Goal: Information Seeking & Learning: Compare options

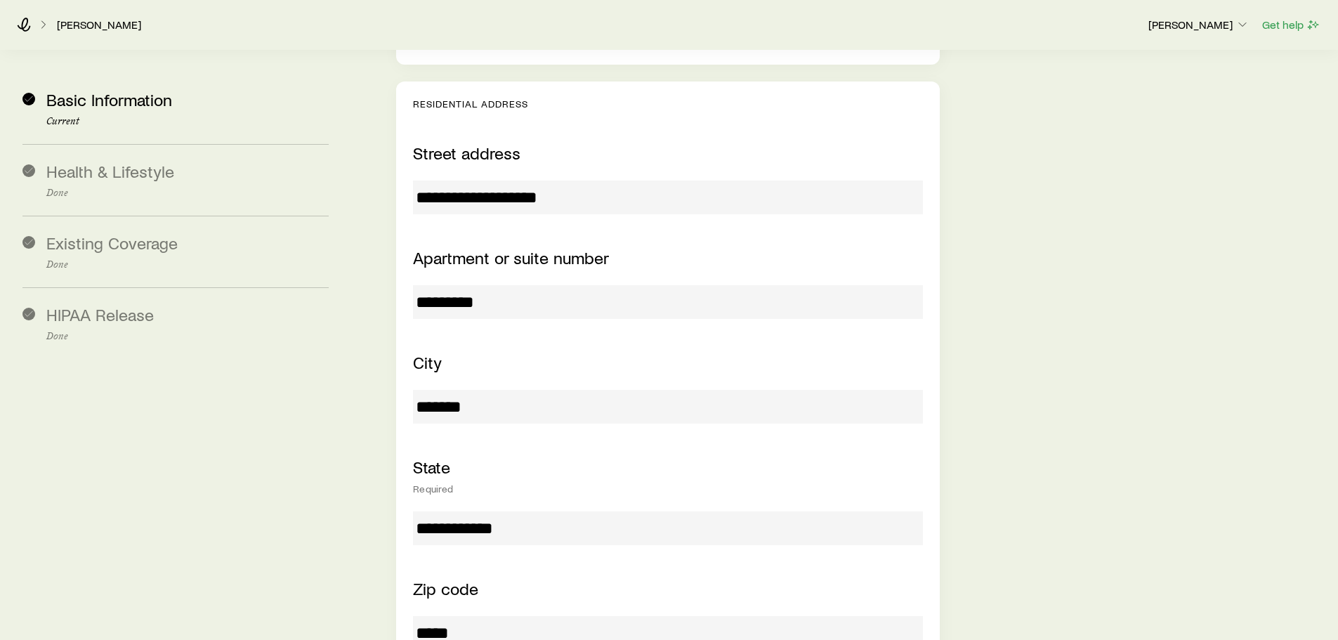
scroll to position [549, 0]
click at [587, 179] on input "**********" at bounding box center [667, 196] width 509 height 34
click at [443, 615] on input "*****" at bounding box center [667, 632] width 509 height 34
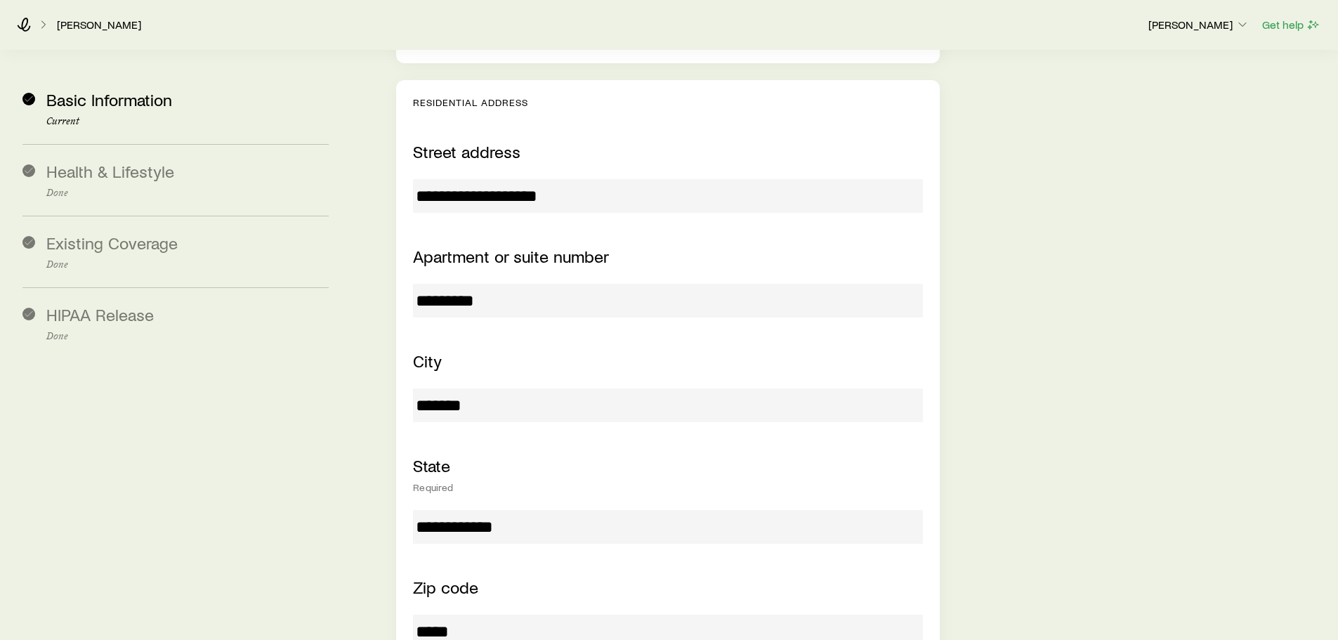
click at [443, 615] on input "*****" at bounding box center [667, 632] width 509 height 34
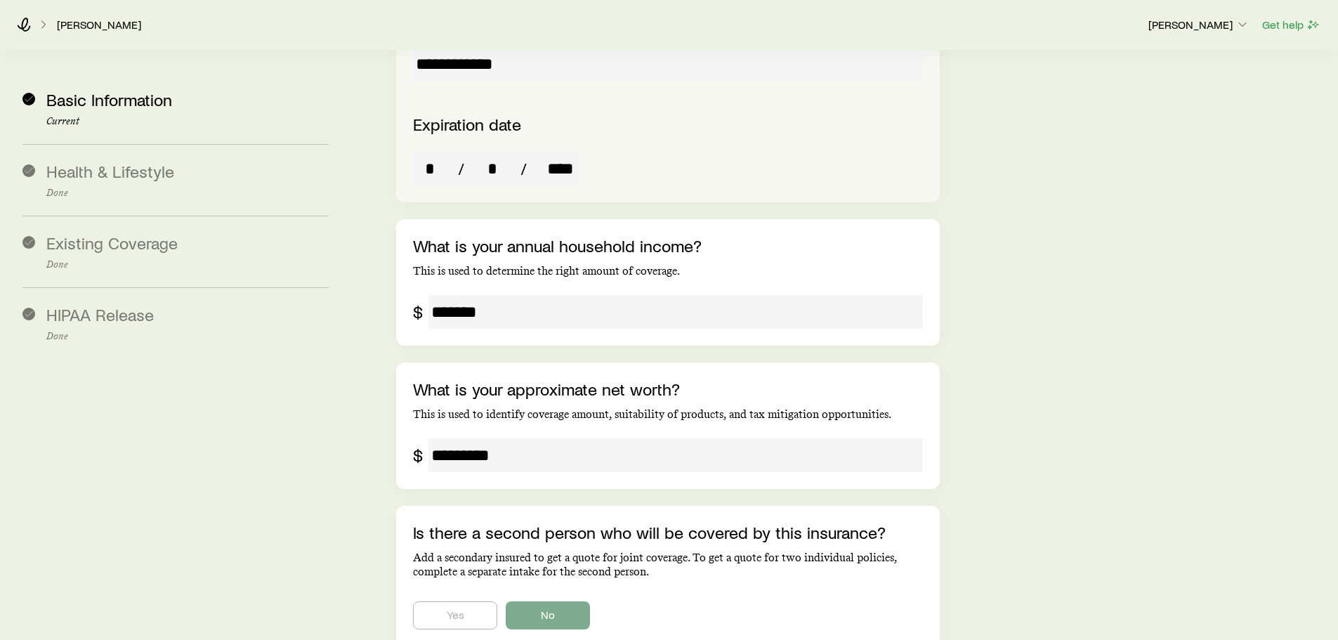
scroll to position [2401, 0]
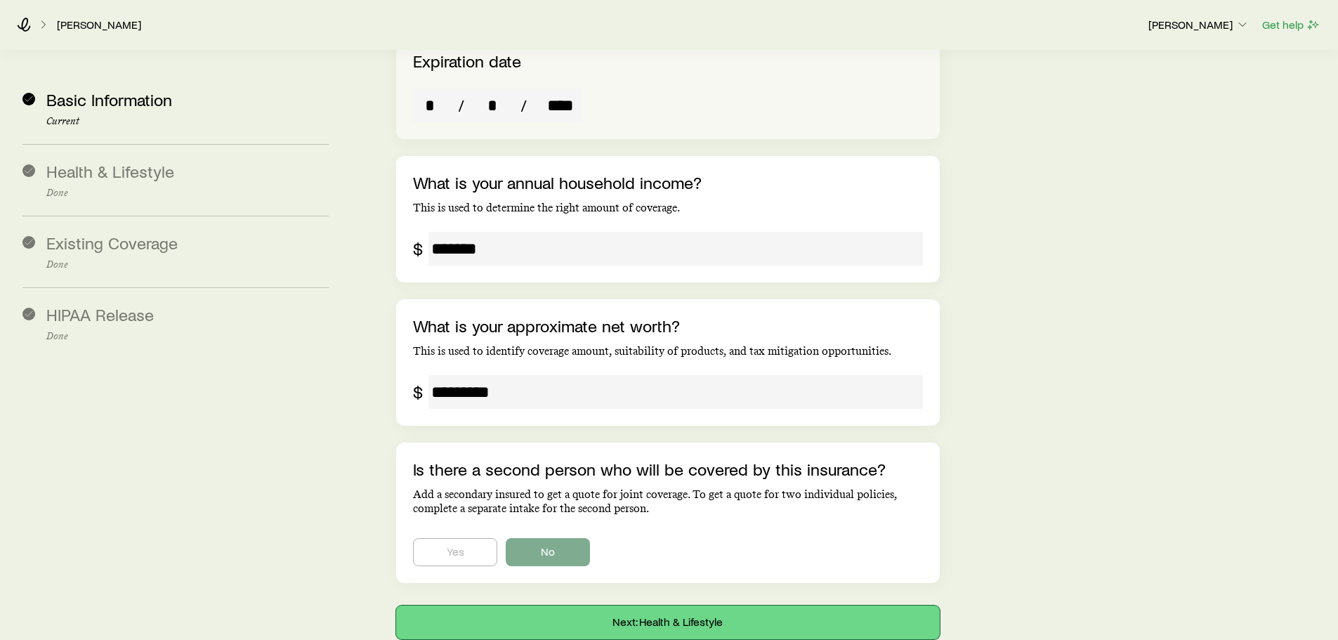
click at [698, 606] on button "Next: Health & Lifestyle" at bounding box center [667, 623] width 543 height 34
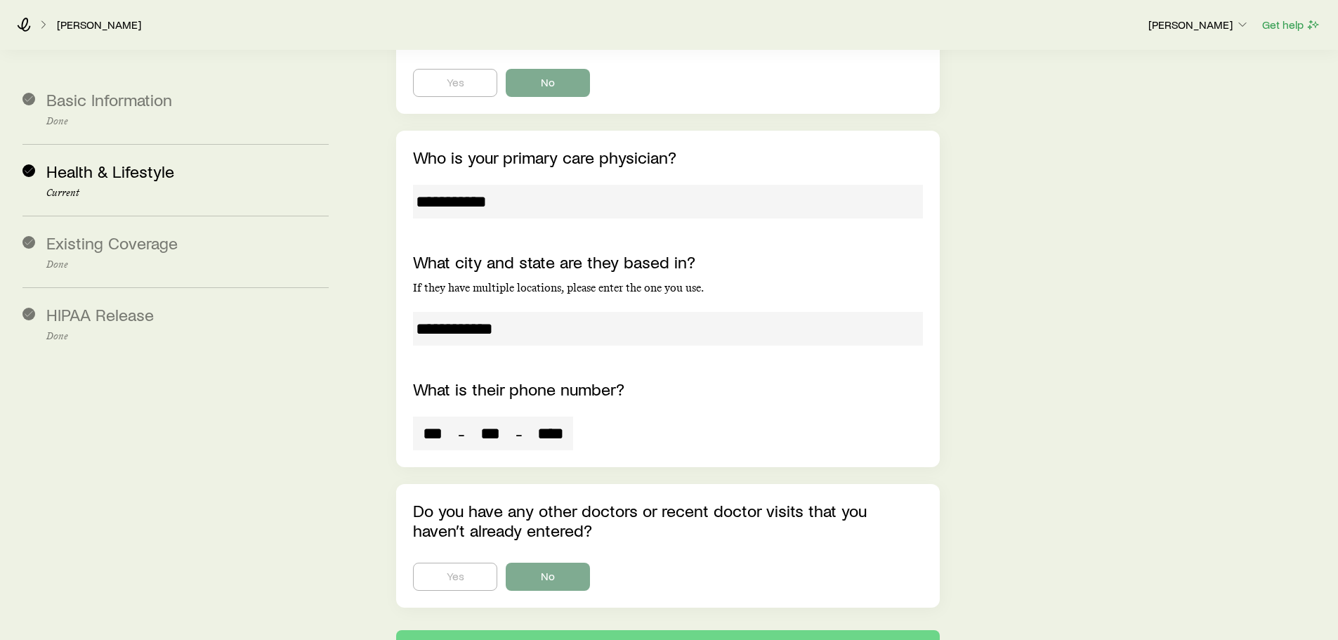
scroll to position [3766, 0]
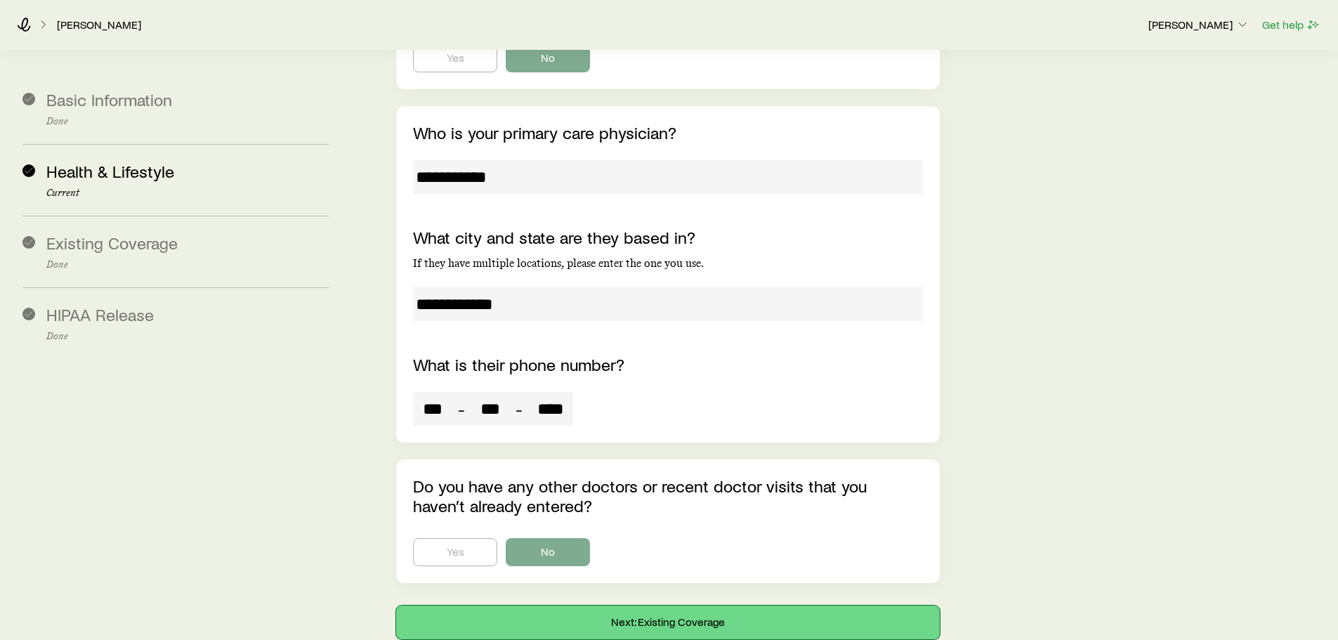
click at [727, 606] on button "Next: Existing Coverage" at bounding box center [667, 623] width 543 height 34
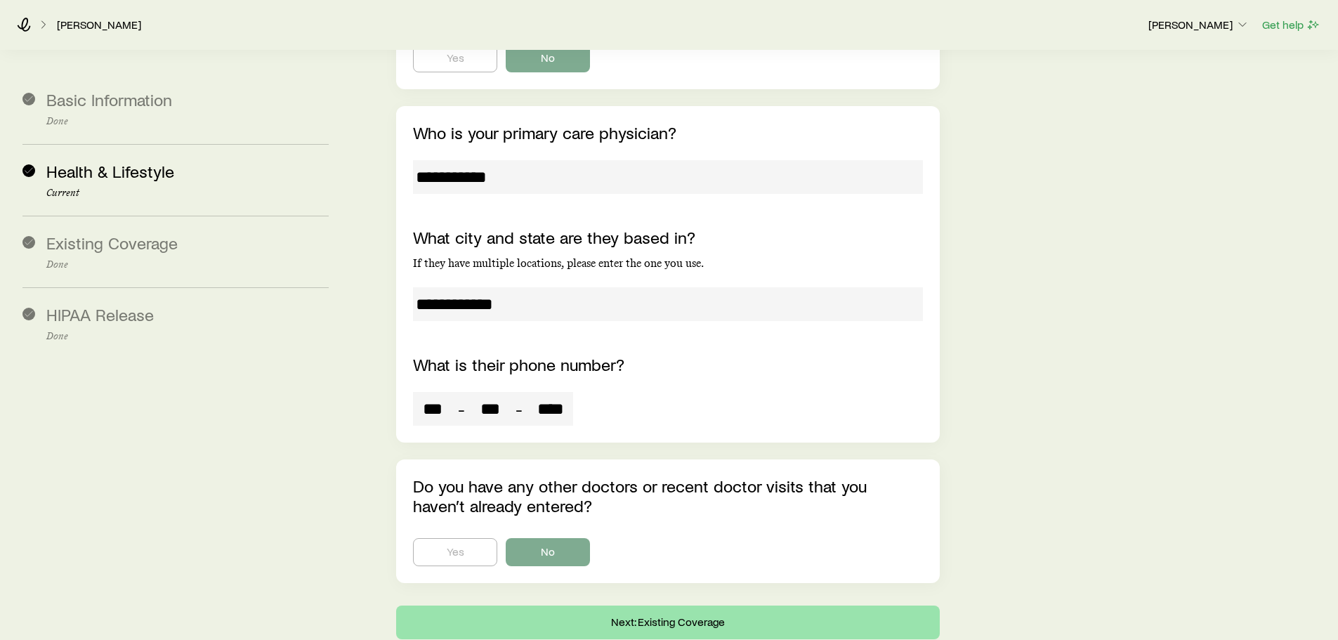
scroll to position [0, 0]
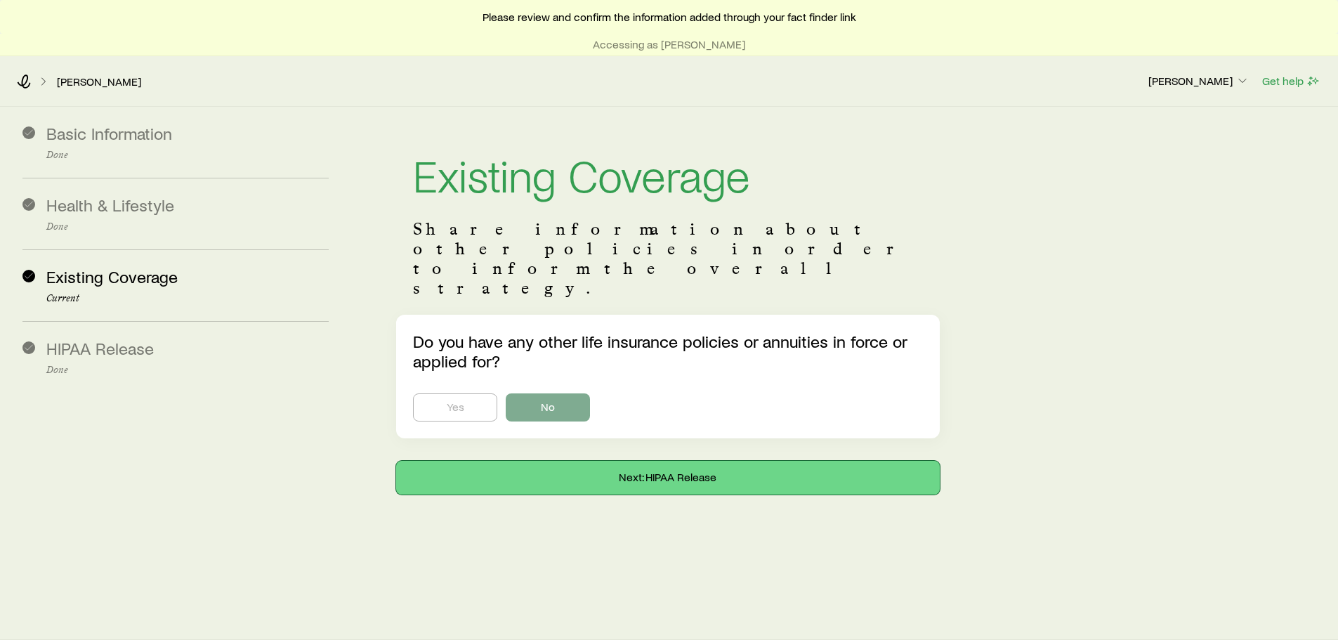
click at [808, 461] on button "Next: HIPAA Release" at bounding box center [667, 478] width 543 height 34
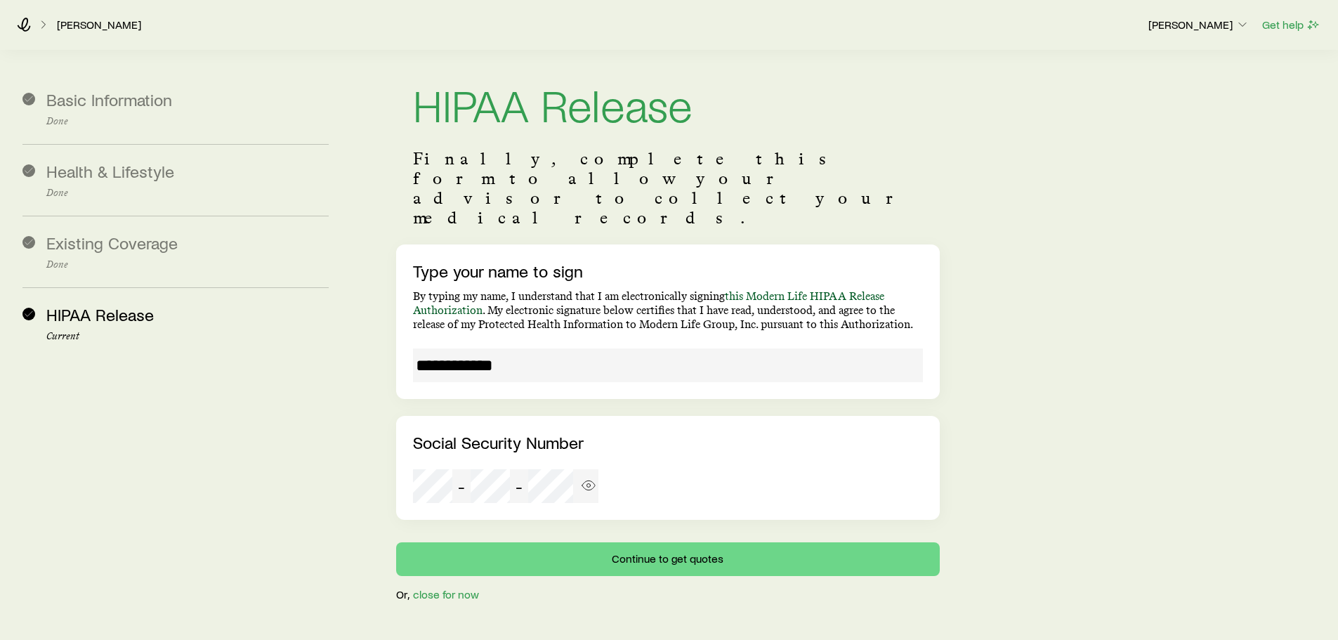
scroll to position [72, 0]
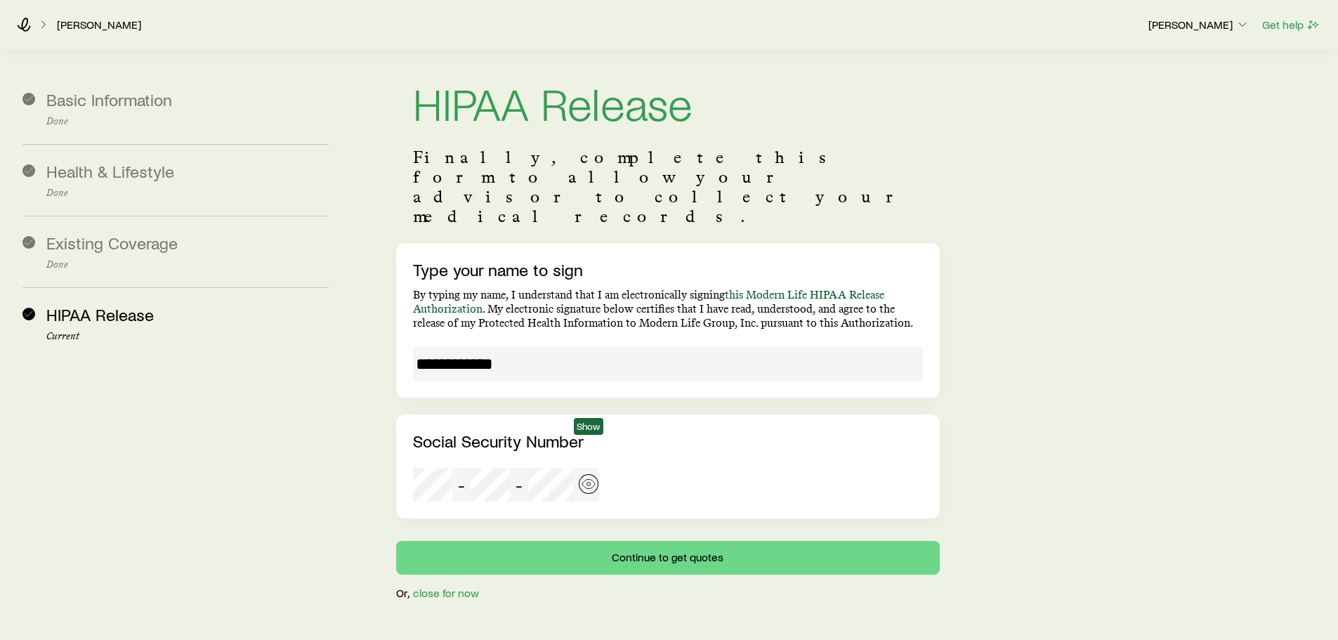
click at [587, 477] on icon "button" at bounding box center [589, 484] width 14 height 14
click at [742, 541] on button "Continue to get quotes" at bounding box center [667, 558] width 543 height 34
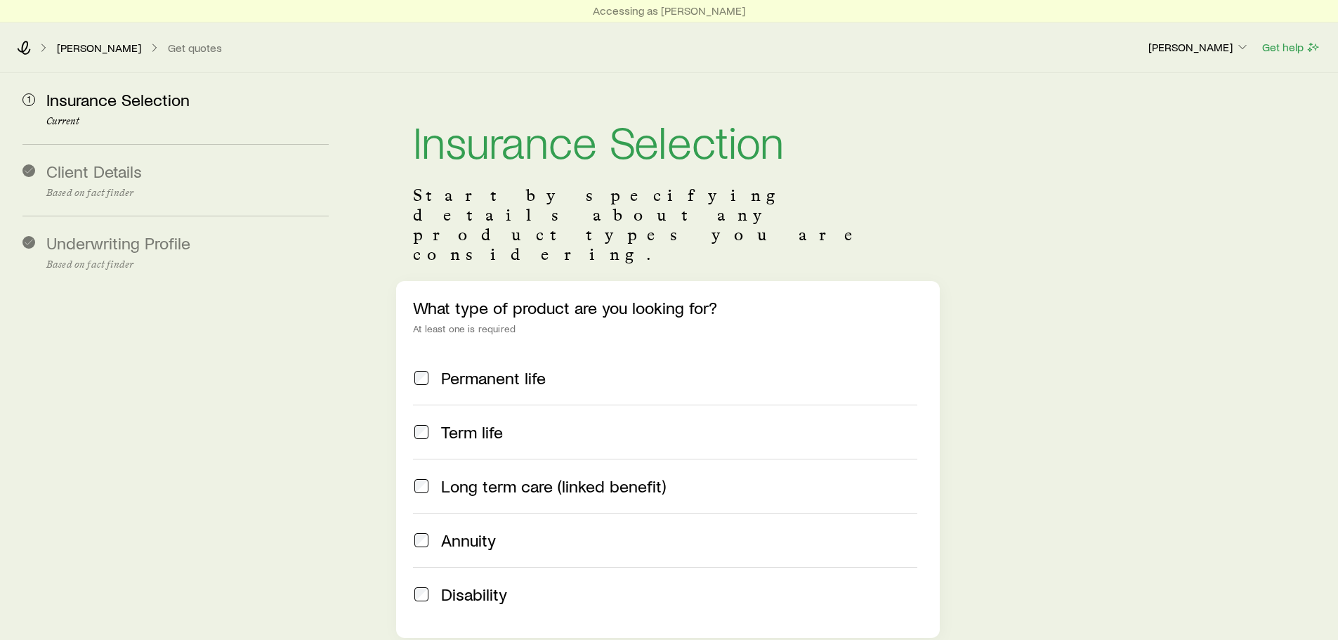
click at [590, 422] on div "Term life" at bounding box center [679, 432] width 476 height 20
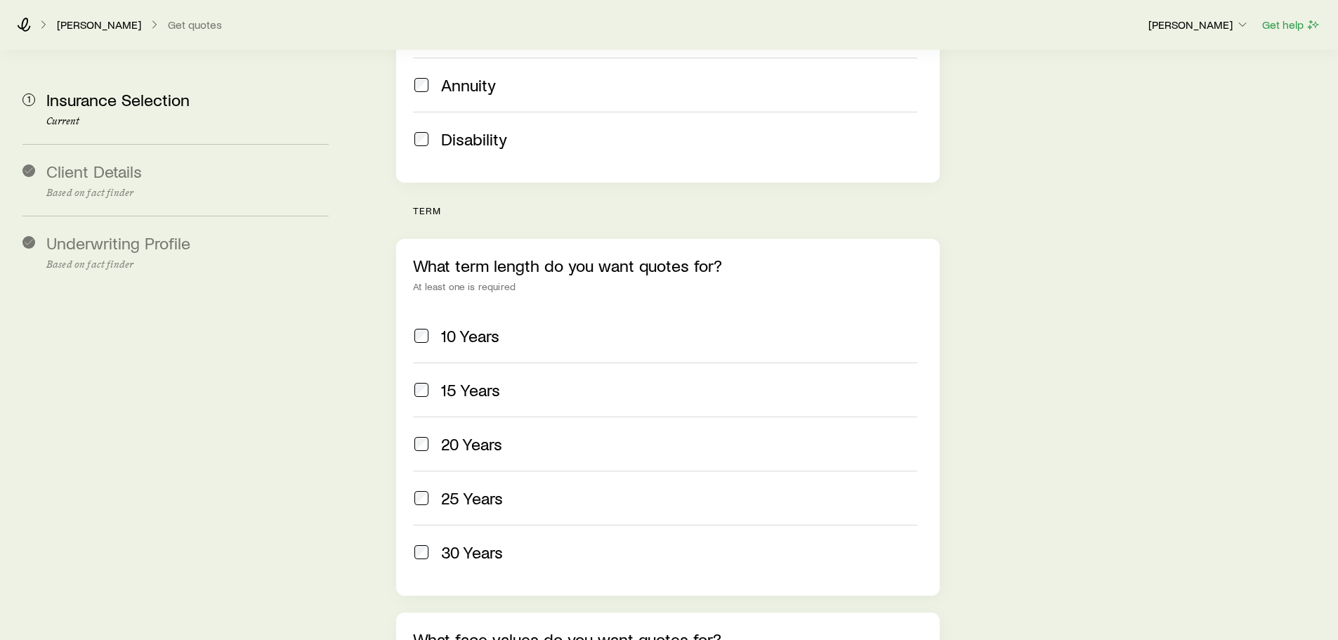
scroll to position [502, 0]
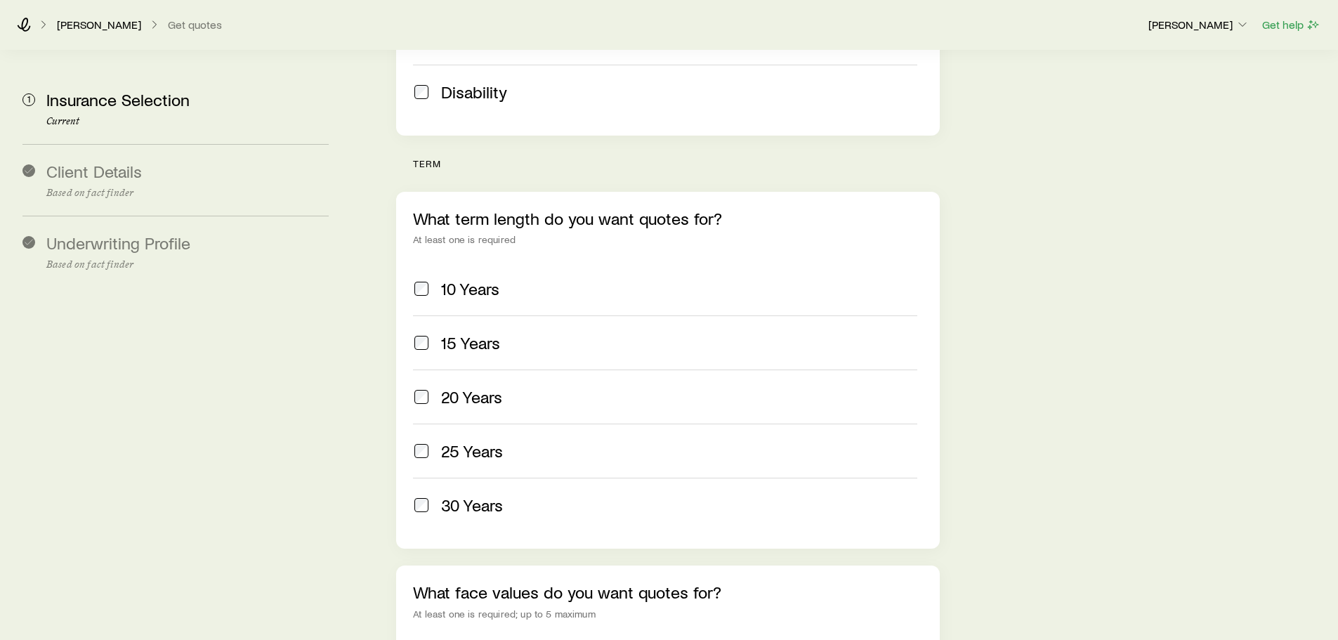
click at [547, 387] on div "20 Years" at bounding box center [679, 397] width 476 height 20
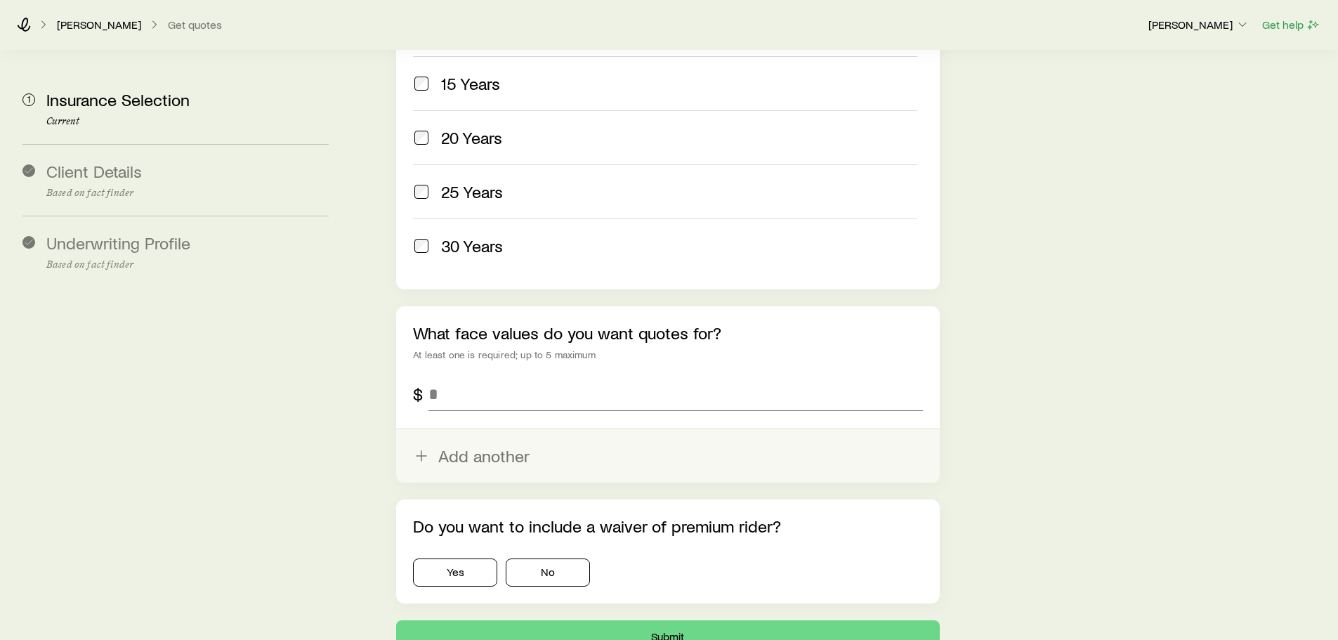
scroll to position [768, 0]
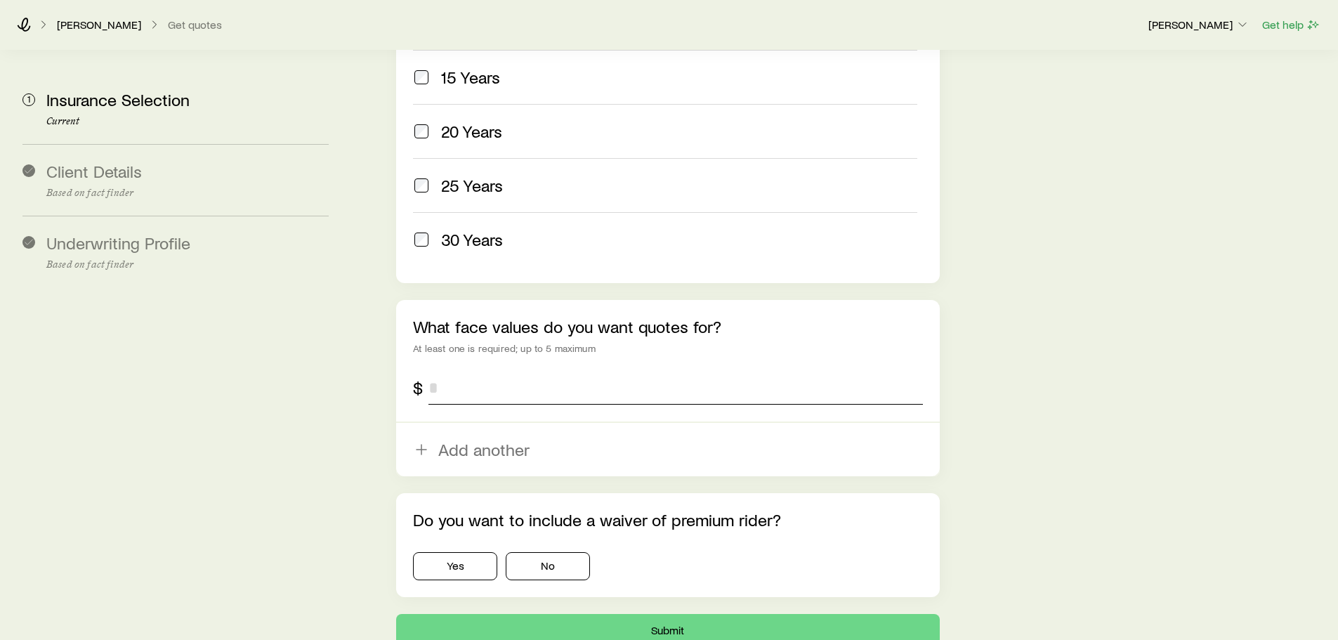
click at [498, 371] on input "tel" at bounding box center [676, 388] width 494 height 34
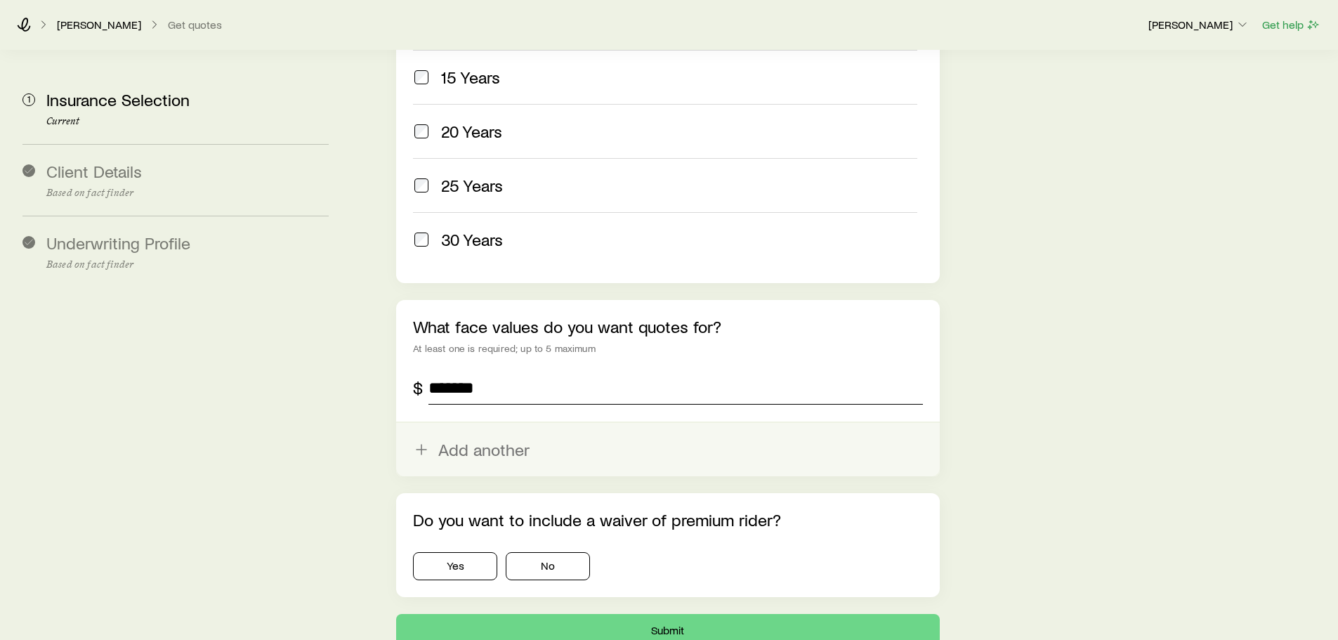
type input "*******"
click at [483, 423] on button "Add another" at bounding box center [667, 449] width 543 height 53
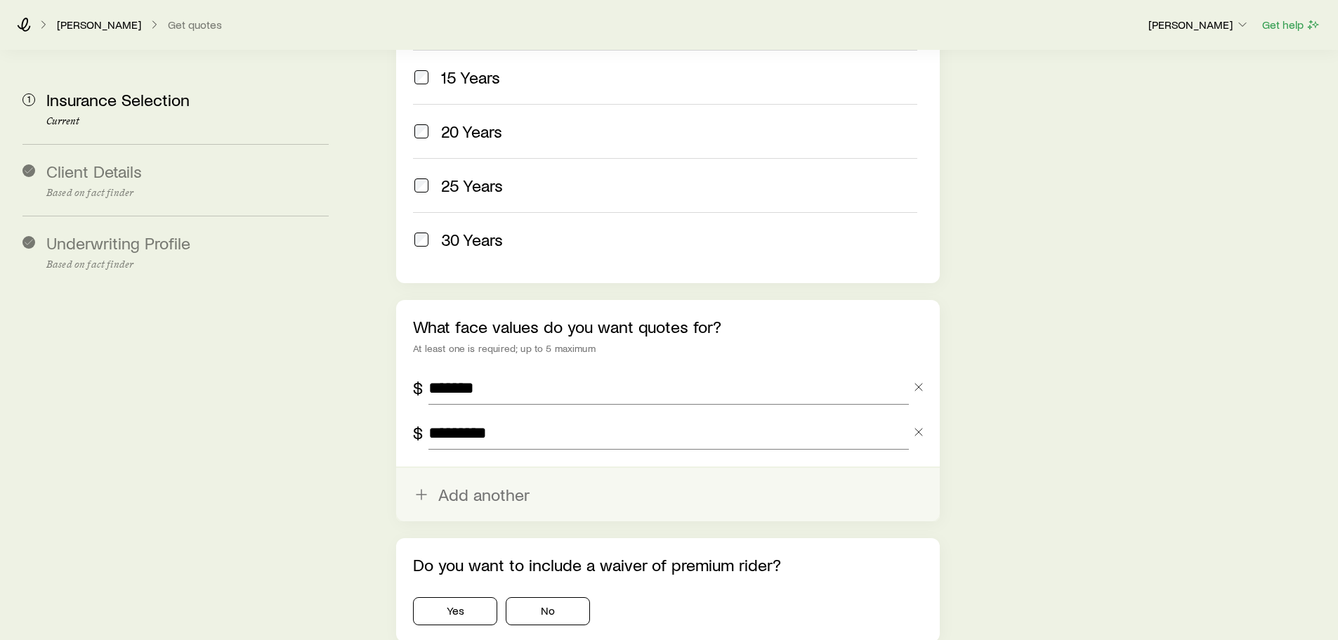
type input "*********"
click at [475, 468] on button "Add another" at bounding box center [667, 494] width 543 height 53
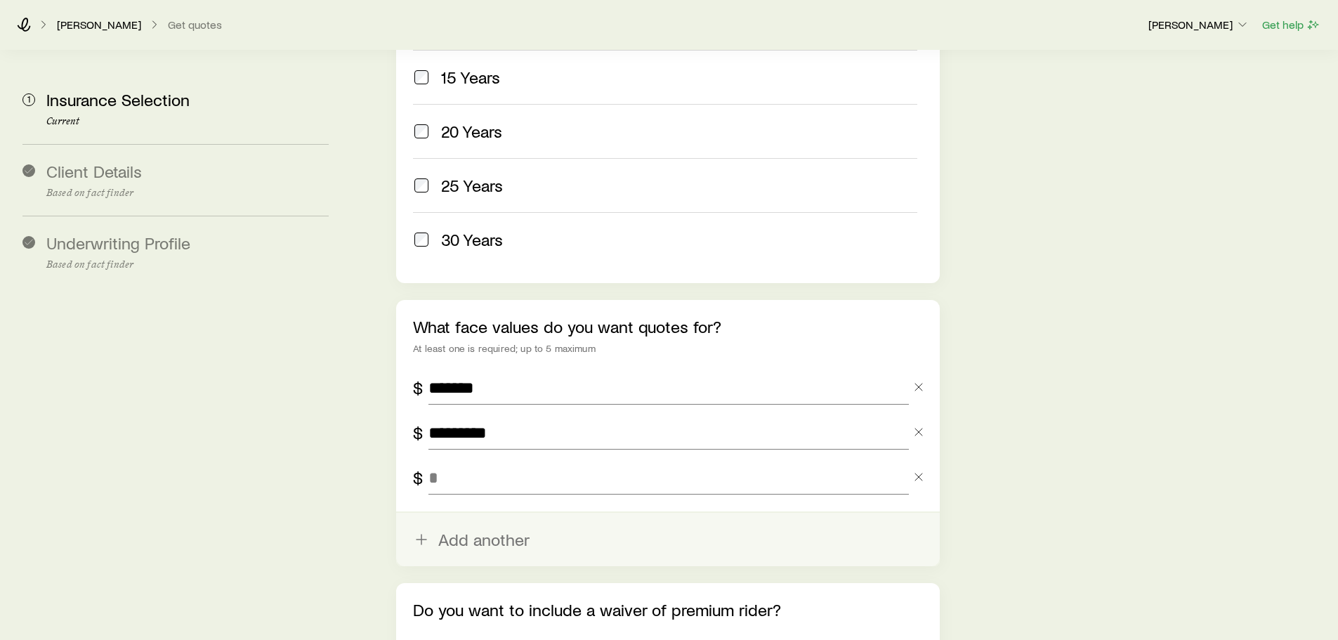
click at [482, 461] on input "tel" at bounding box center [669, 478] width 480 height 34
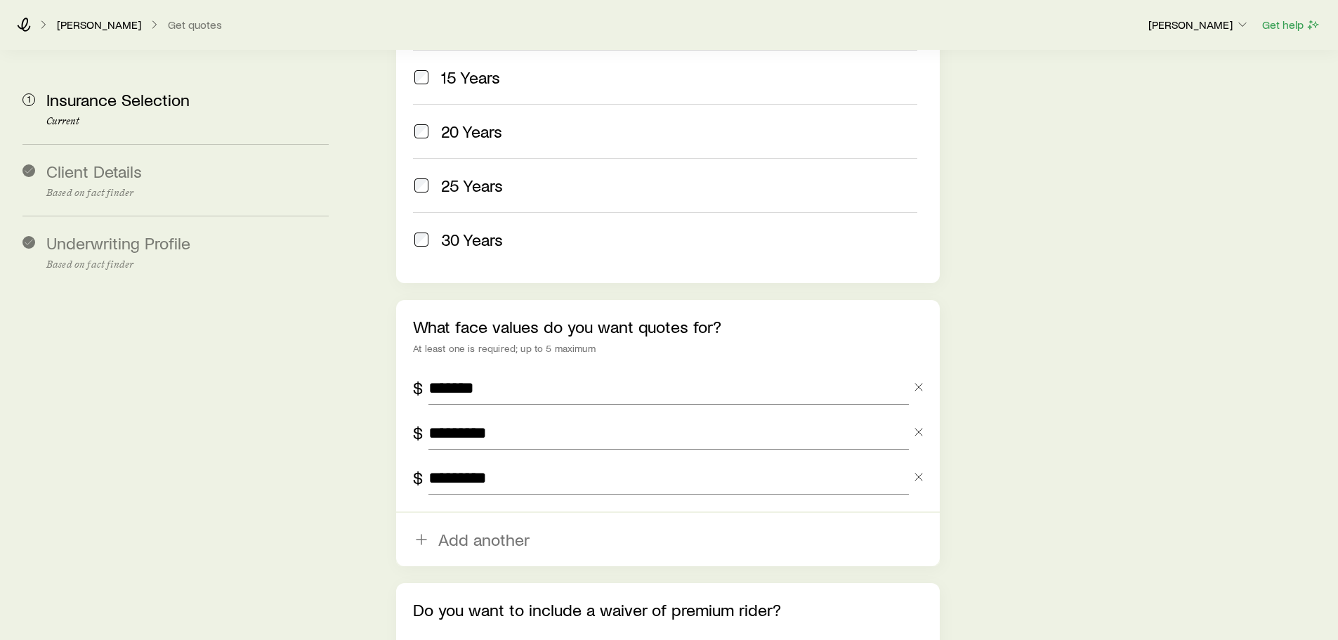
type input "*********"
click at [1246, 449] on div "Insurance Selection Start by specifying details about any product types you are…" at bounding box center [842, 40] width 970 height 1471
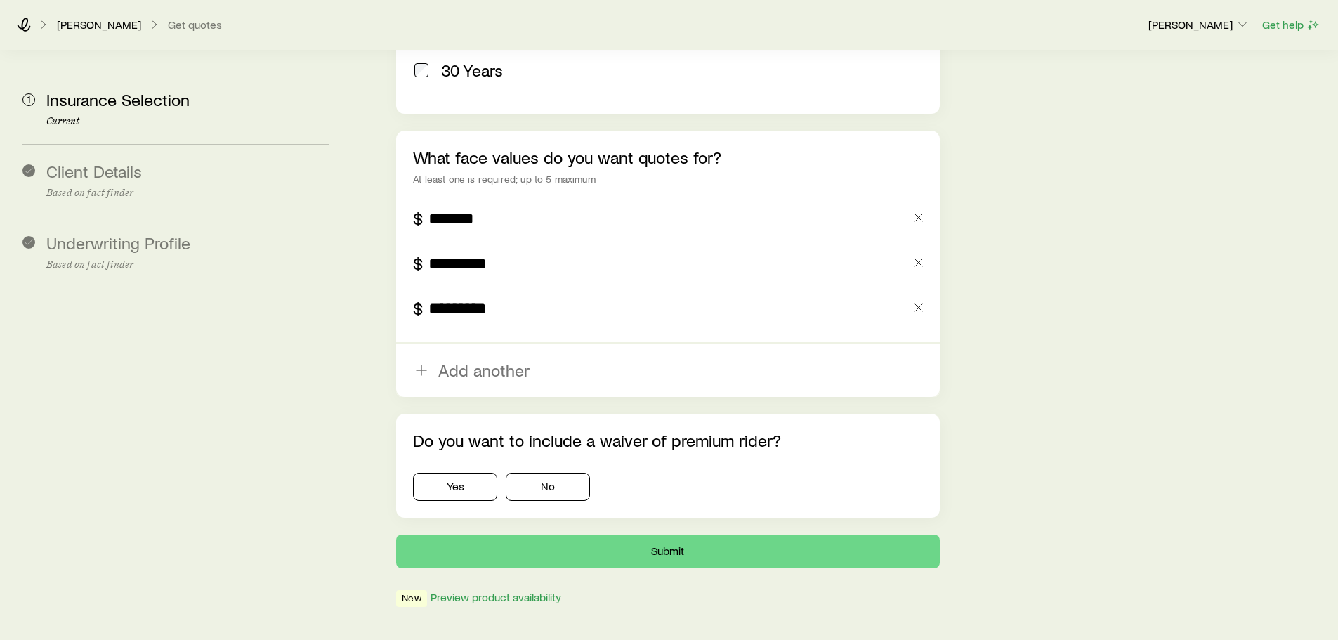
scroll to position [944, 0]
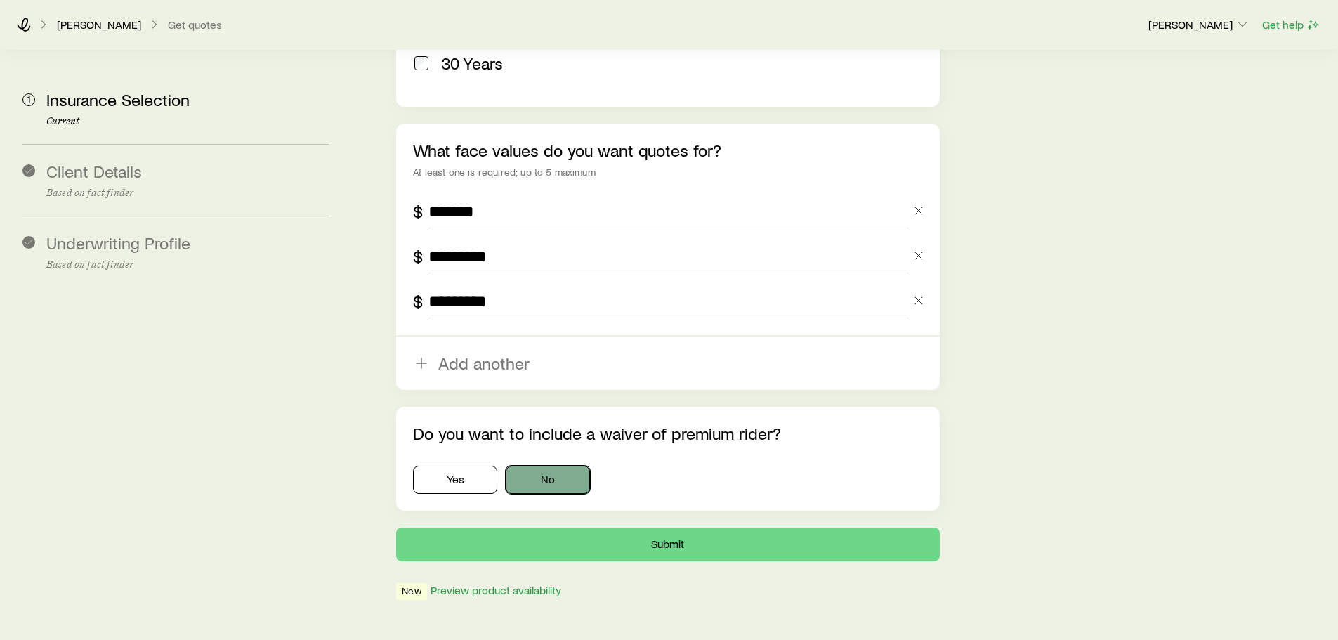
click at [553, 466] on button "No" at bounding box center [548, 480] width 84 height 28
click at [718, 528] on button "Submit" at bounding box center [667, 545] width 543 height 34
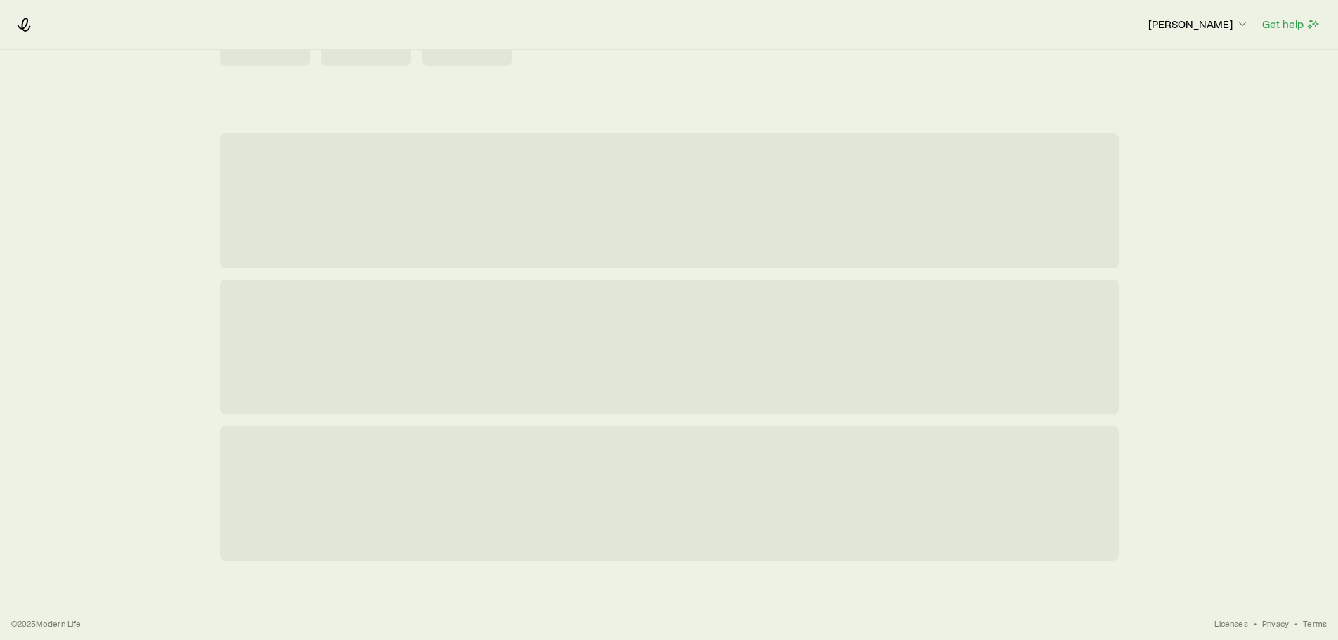
scroll to position [0, 0]
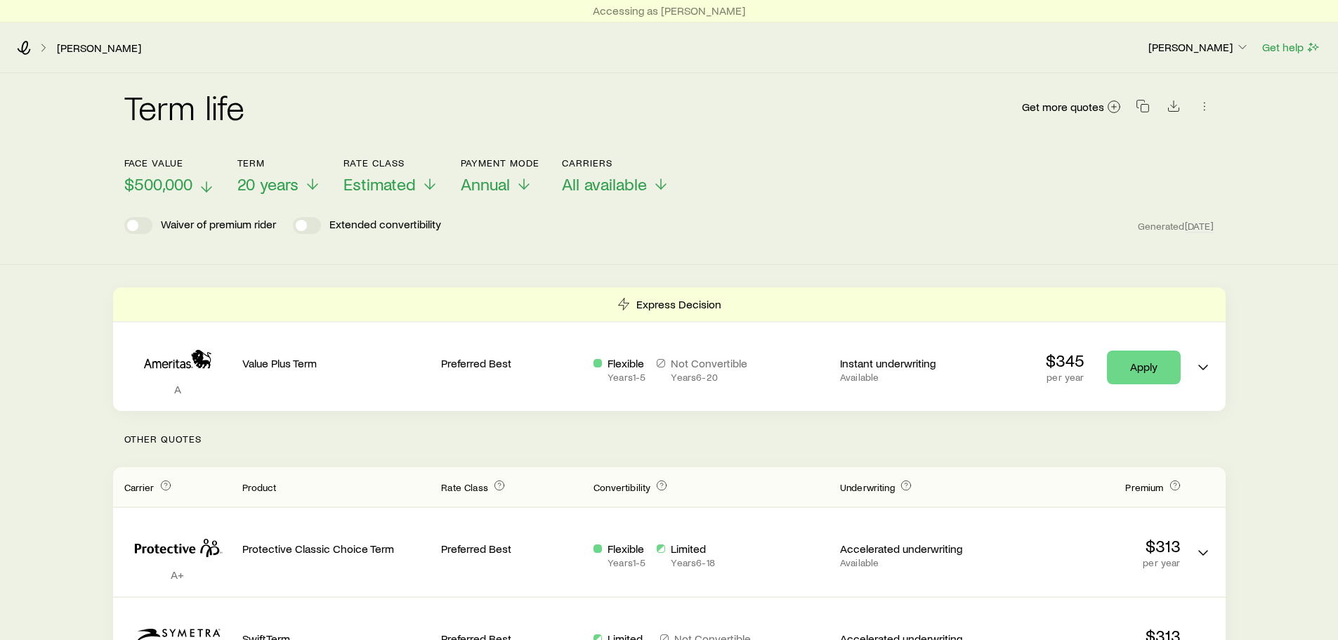
click at [174, 181] on span "$500,000" at bounding box center [158, 184] width 68 height 20
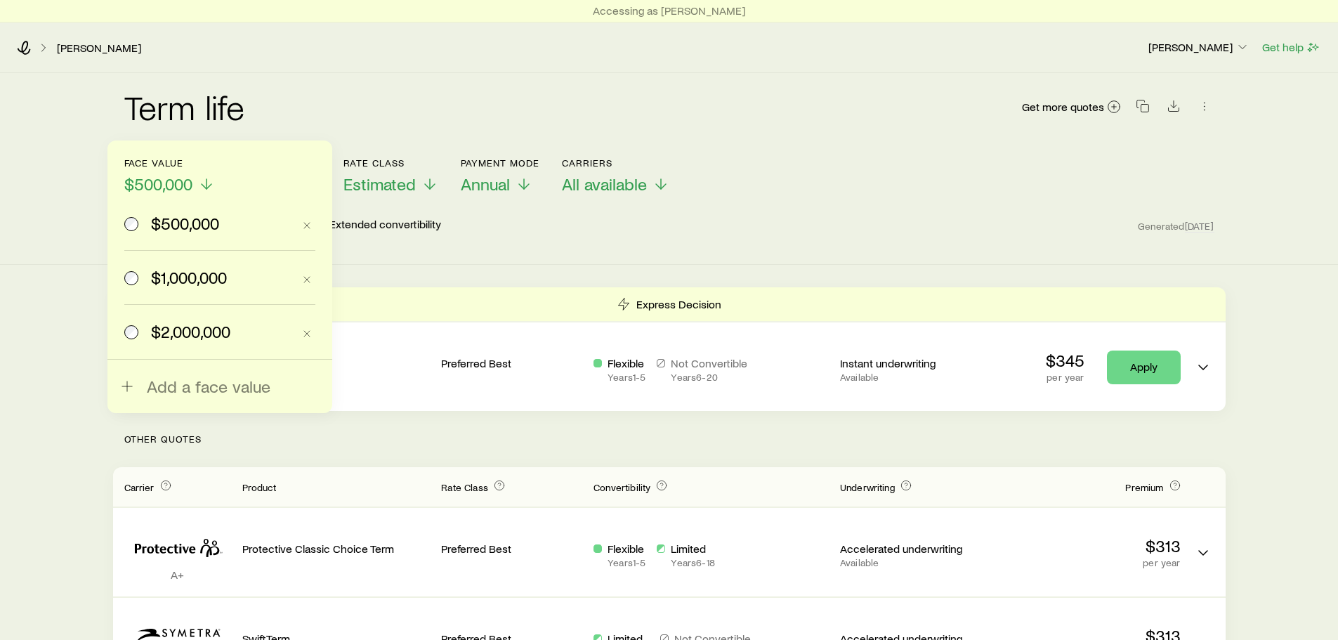
click at [159, 328] on span "$2,000,000" at bounding box center [190, 332] width 79 height 20
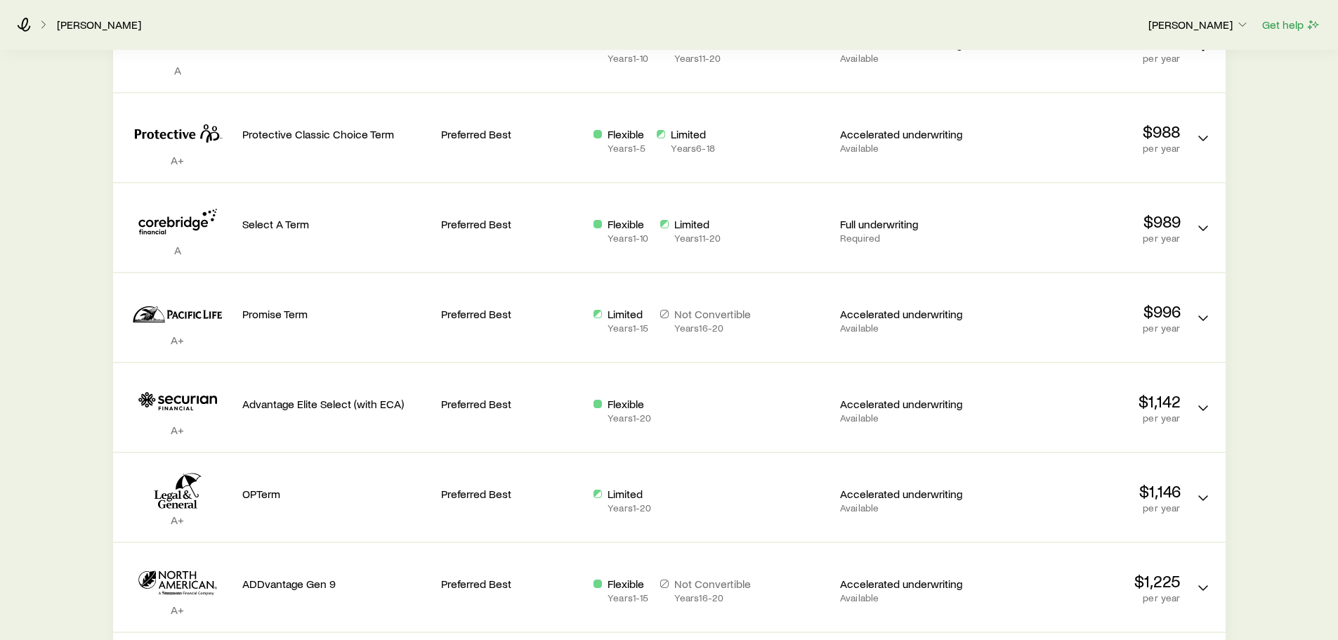
scroll to position [503, 0]
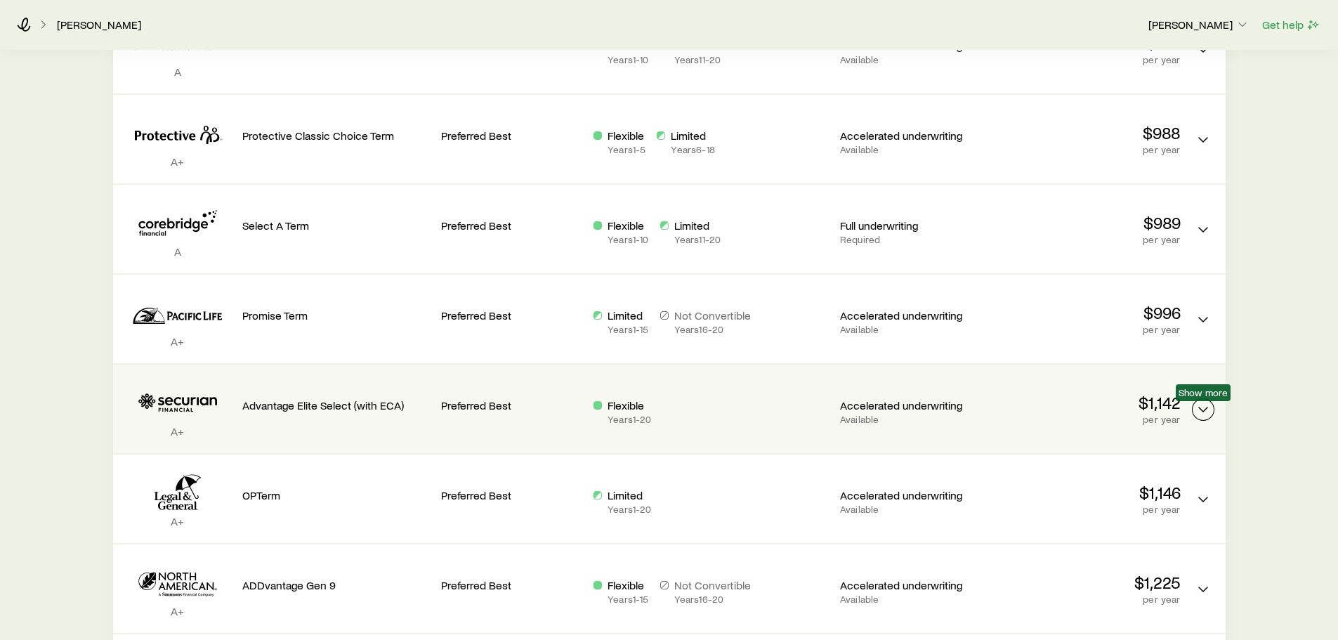
click at [1197, 406] on icon "Term quotes" at bounding box center [1203, 409] width 17 height 17
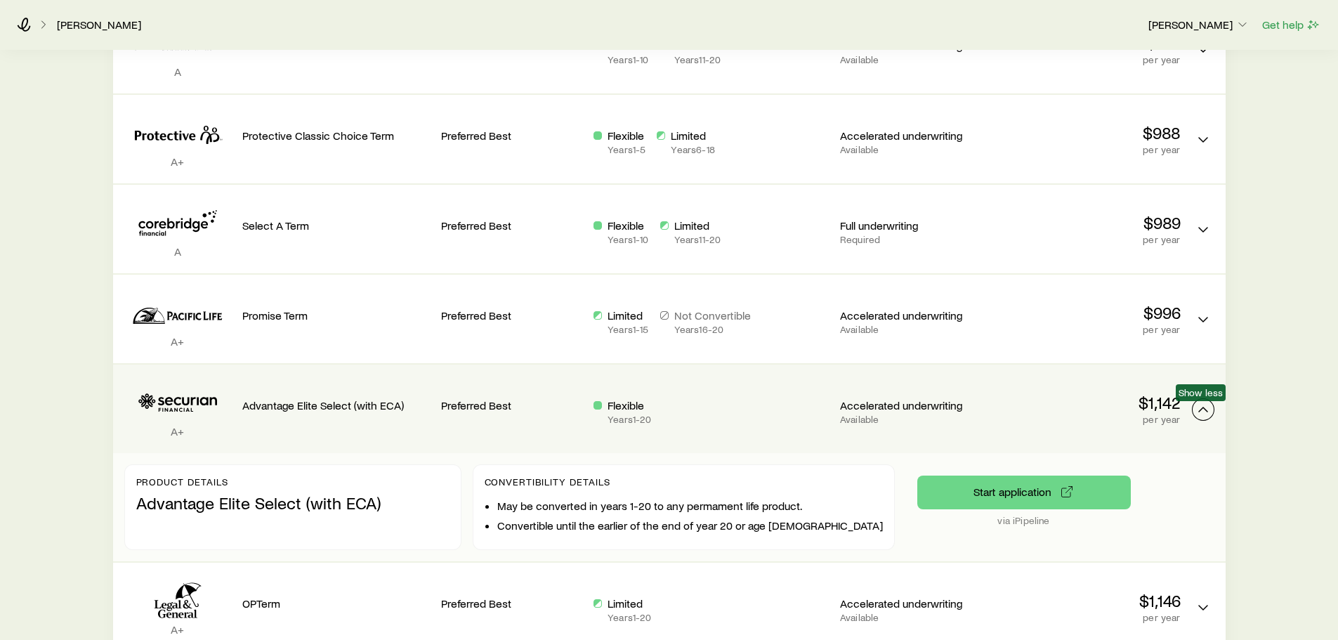
click at [1197, 406] on icon "Term quotes" at bounding box center [1203, 409] width 17 height 17
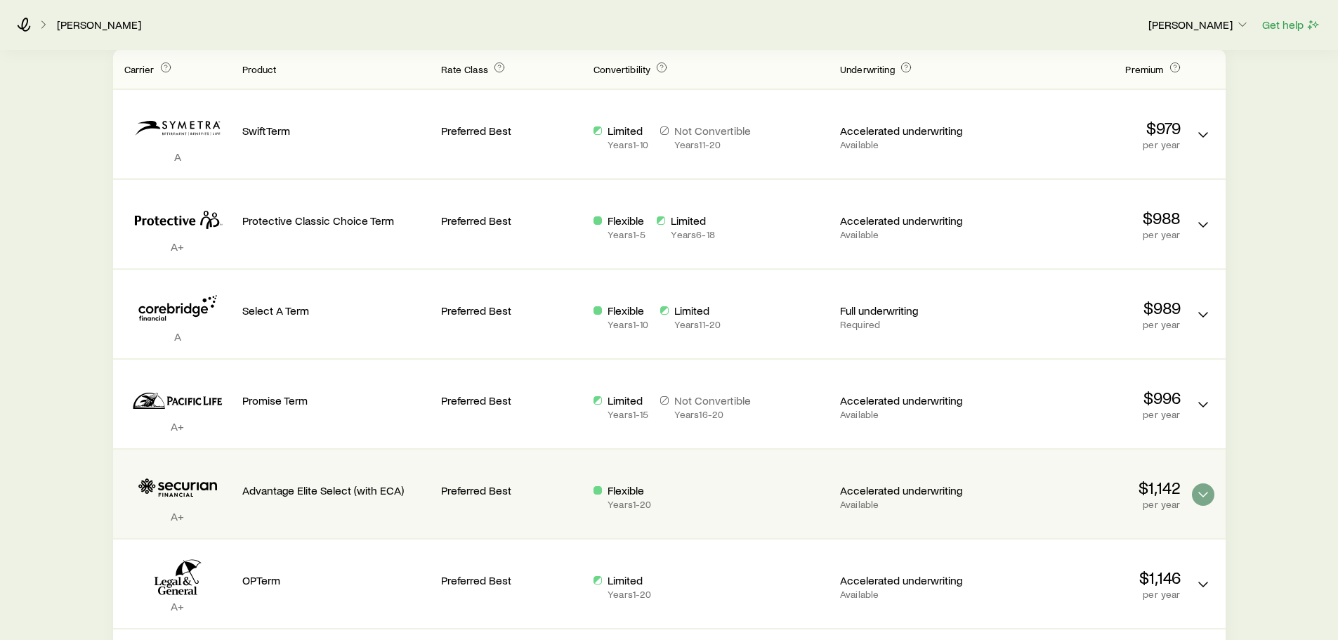
click at [1277, 399] on div "Term life Get more quotes Face value $2,000,000 Term 20 years Rate Class Estima…" at bounding box center [669, 366] width 1338 height 1423
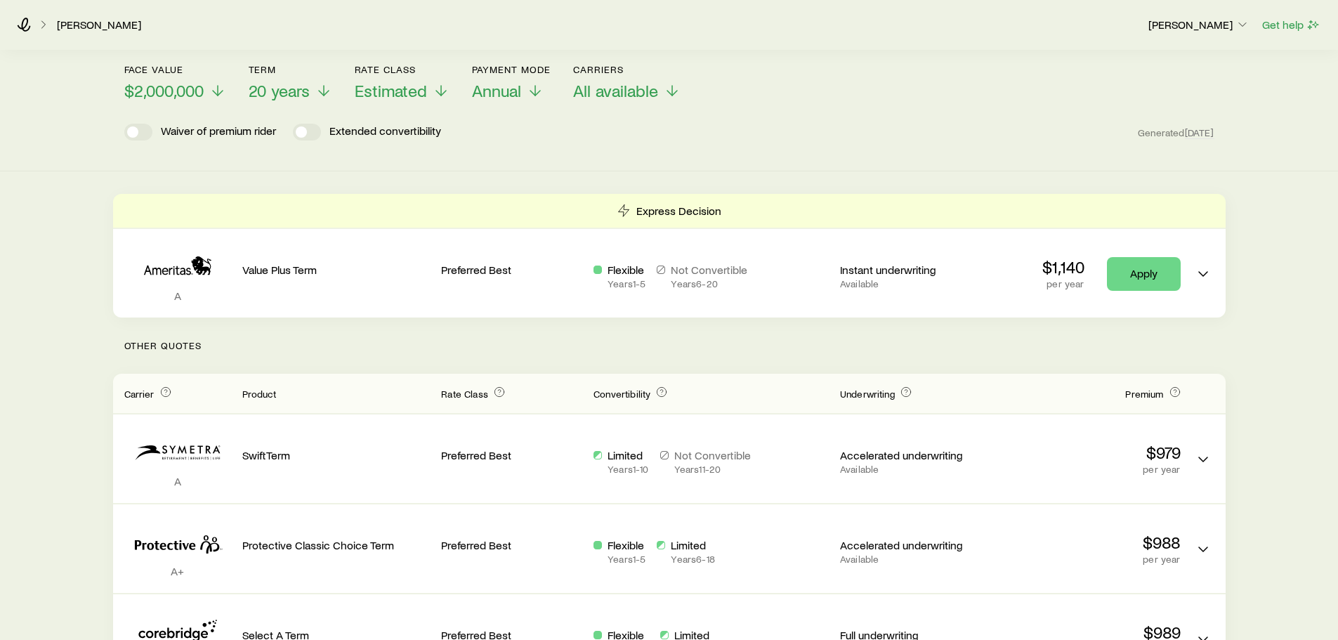
scroll to position [0, 0]
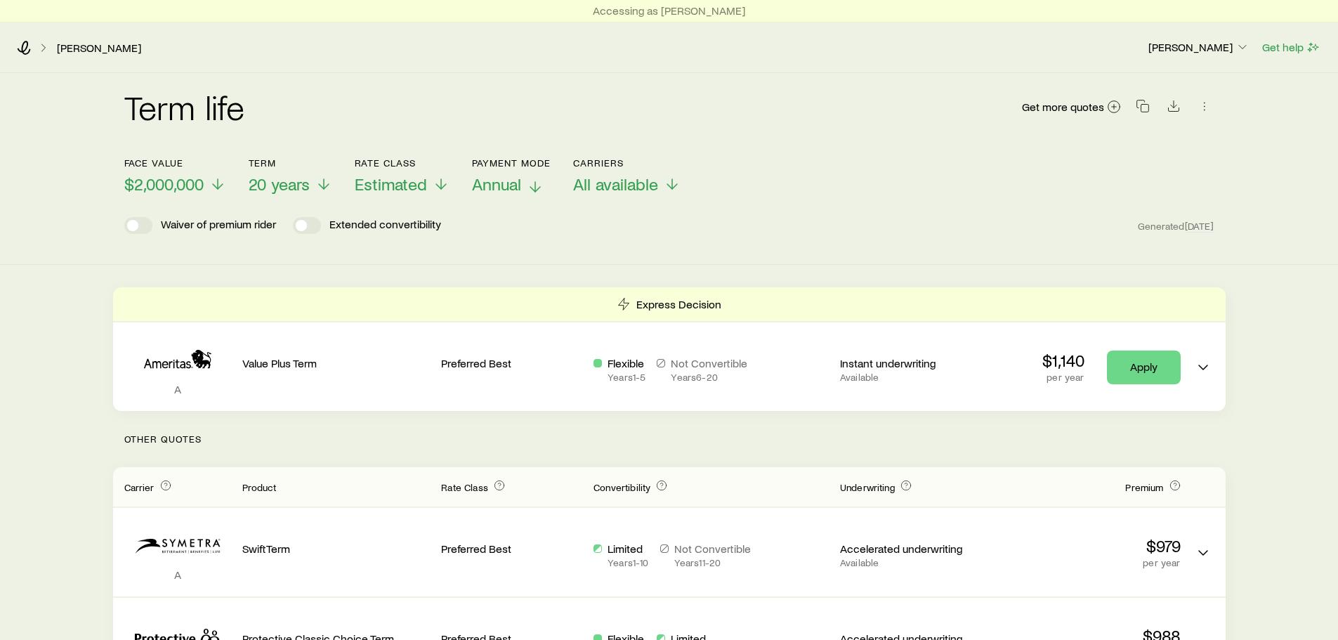
click at [533, 187] on icon at bounding box center [535, 186] width 17 height 17
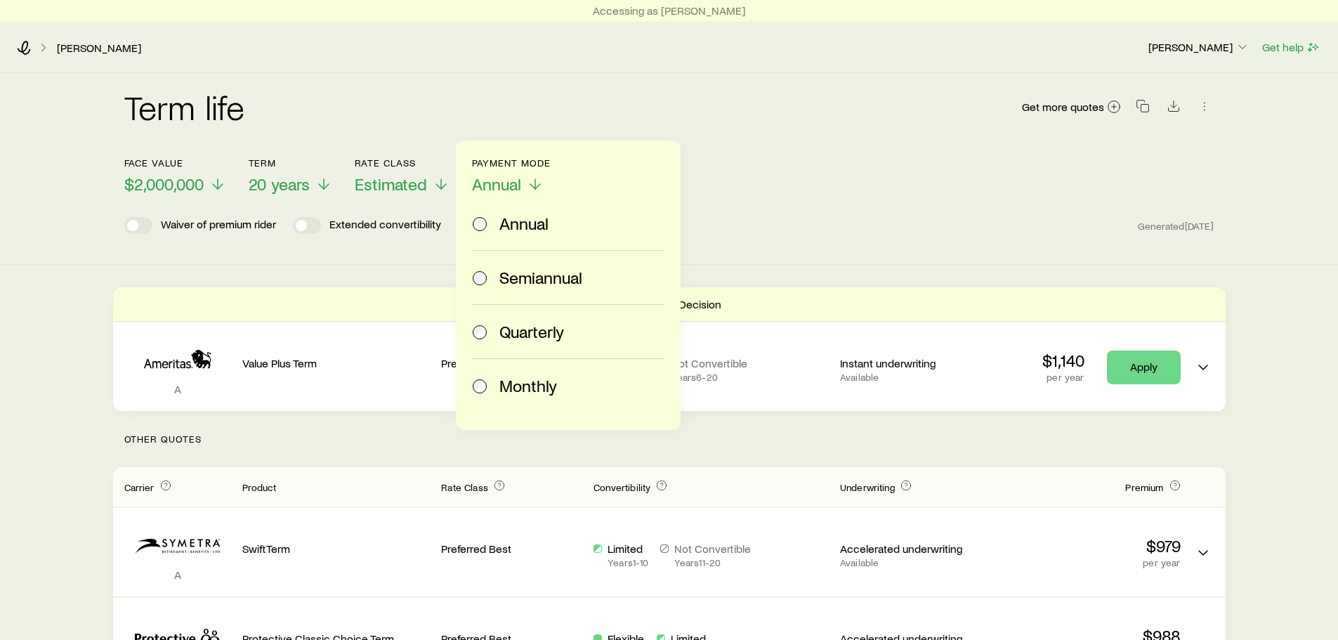
click at [540, 382] on span "Monthly" at bounding box center [529, 386] width 58 height 20
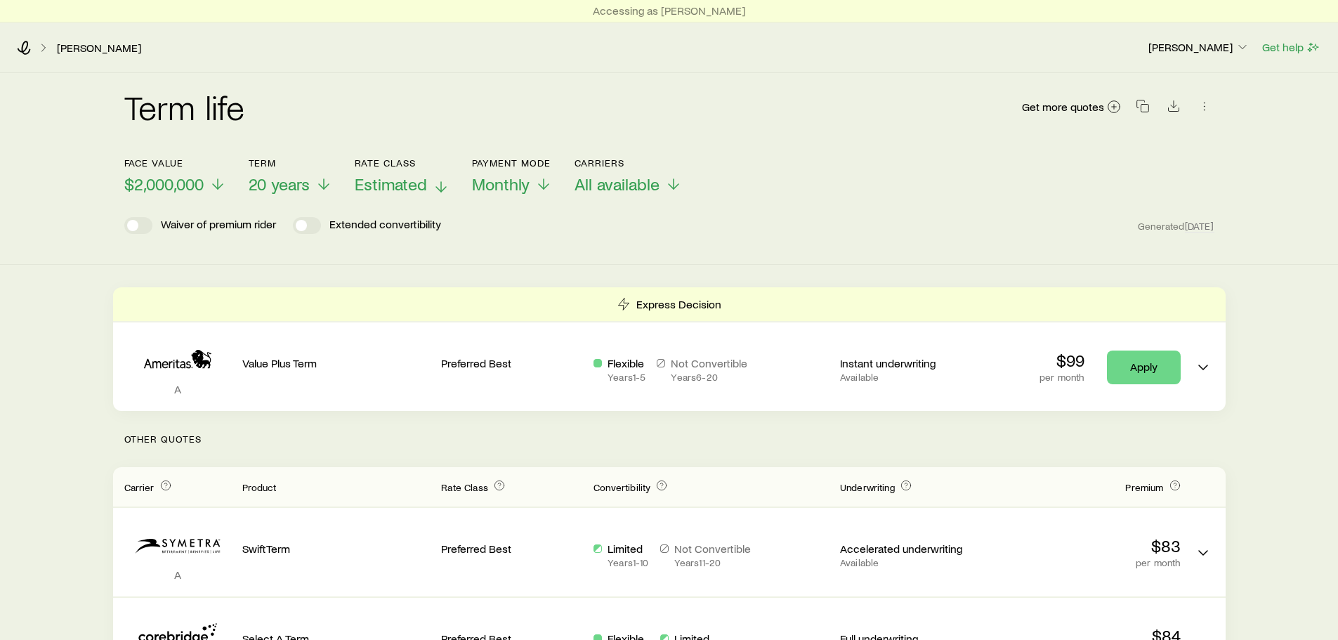
click at [401, 178] on span "Estimated" at bounding box center [391, 184] width 72 height 20
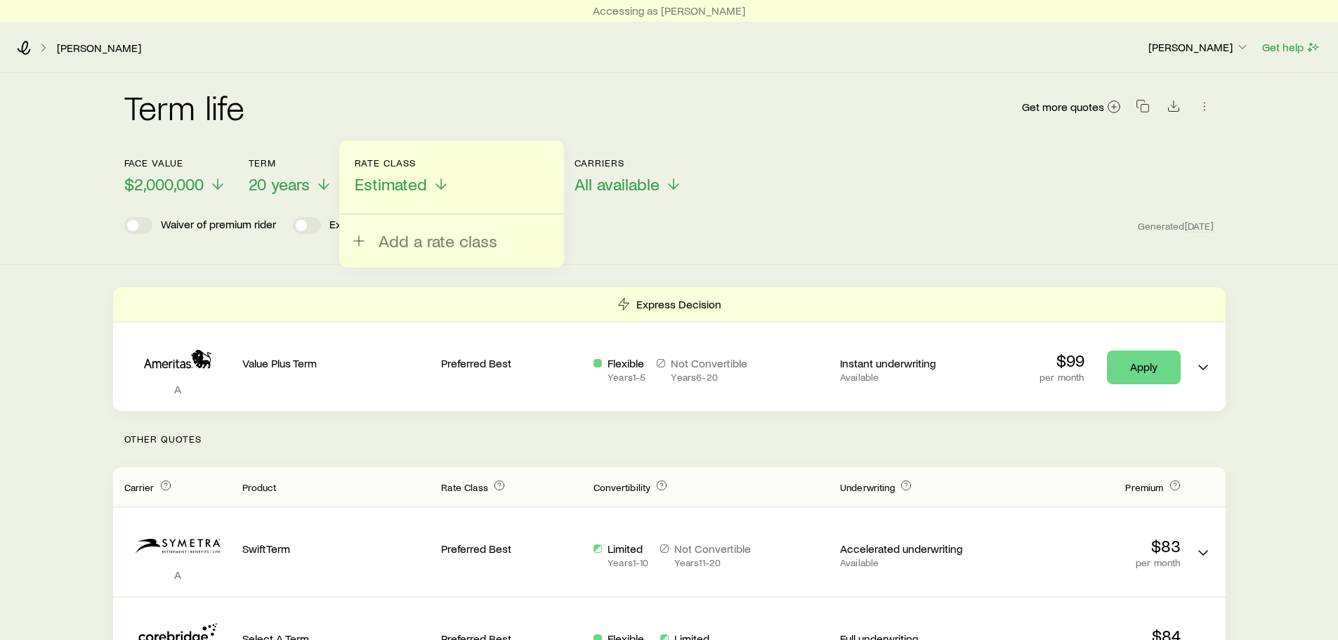
click at [816, 223] on div "Waiver of premium rider Extended convertibility Generated Today" at bounding box center [669, 225] width 1090 height 17
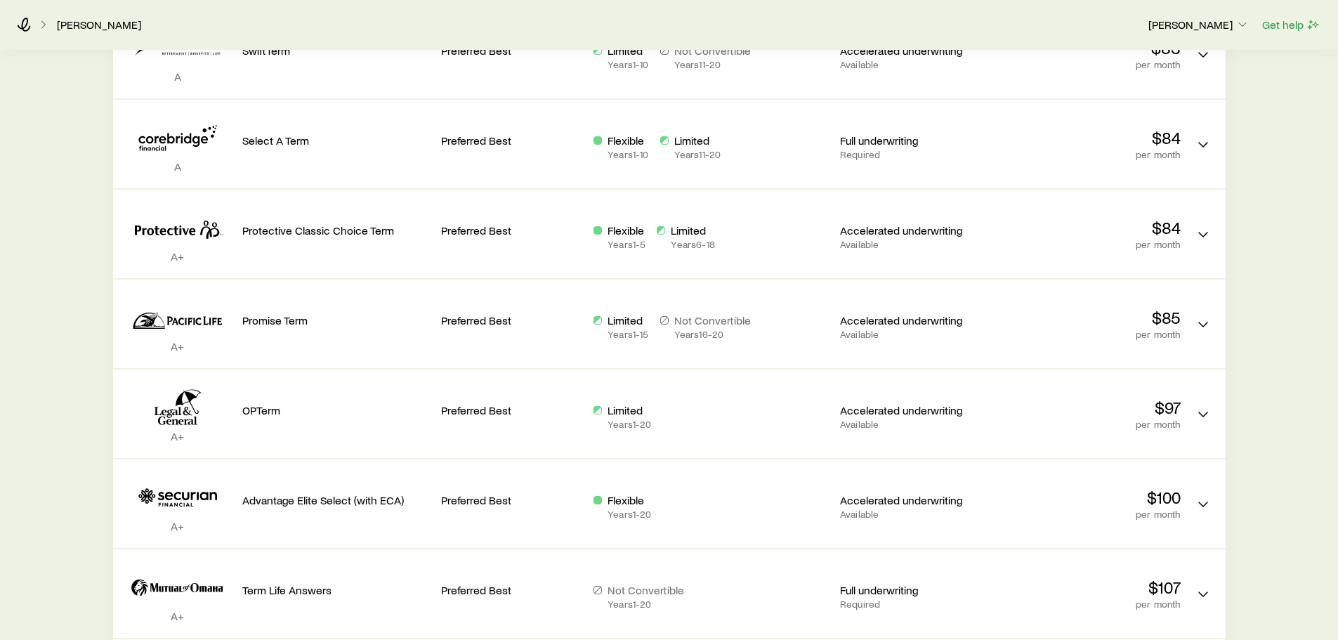
scroll to position [573, 0]
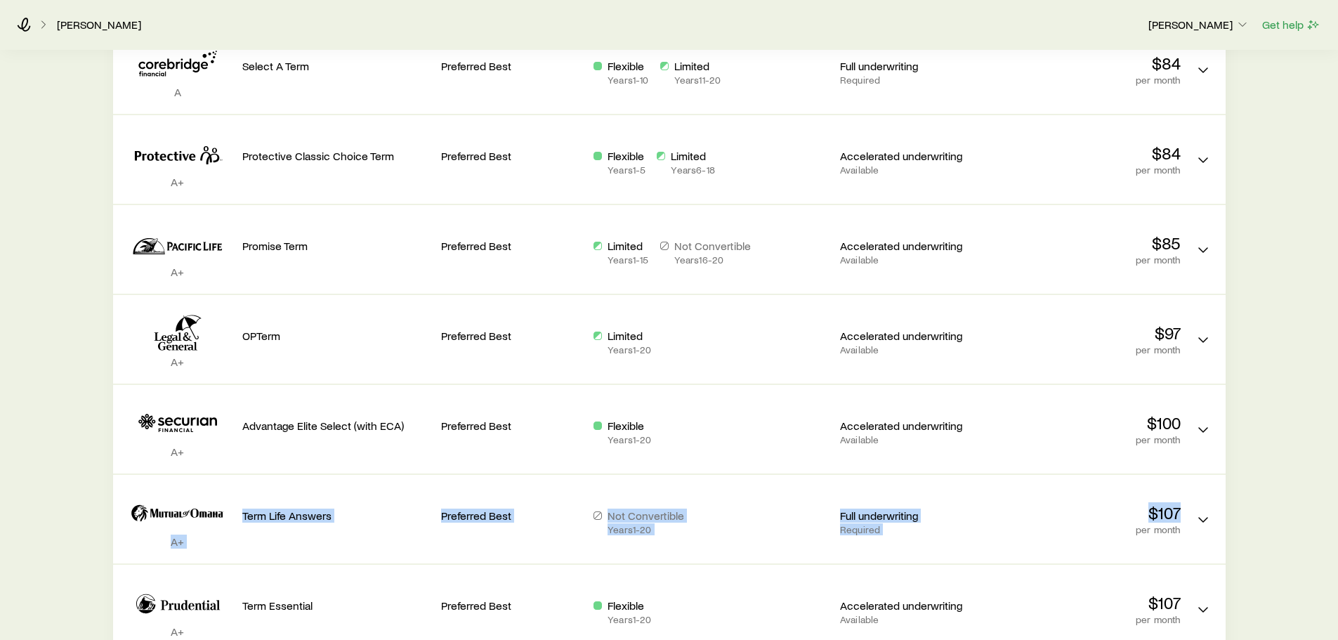
drag, startPoint x: 1338, startPoint y: 470, endPoint x: 1338, endPoint y: 511, distance: 41.5
click at [1338, 511] on html "Accessing as Taylor Bottom Nowell, Brett Alexis Hall Get help Term life Get mor…" at bounding box center [669, 214] width 1338 height 1575
click at [1312, 480] on div "Term life Get more quotes Face value $2,000,000 Term 20 years Rate Class Estima…" at bounding box center [669, 211] width 1338 height 1423
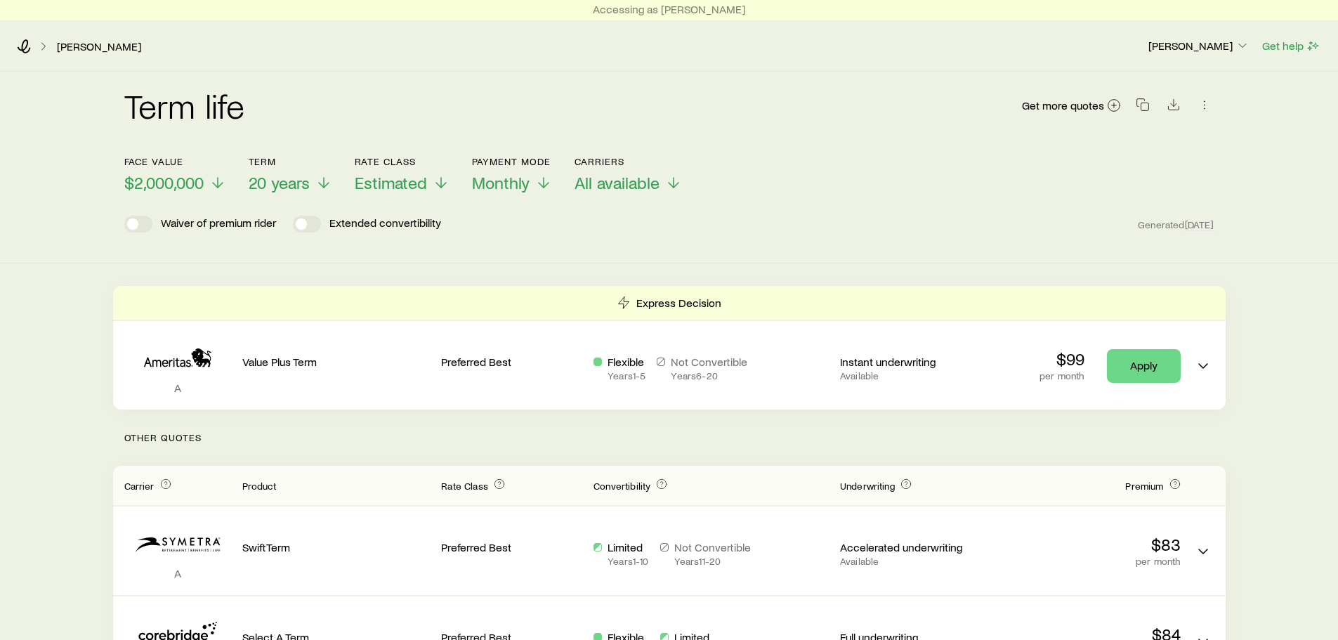
scroll to position [0, 0]
click at [511, 183] on span "Monthly" at bounding box center [501, 184] width 58 height 20
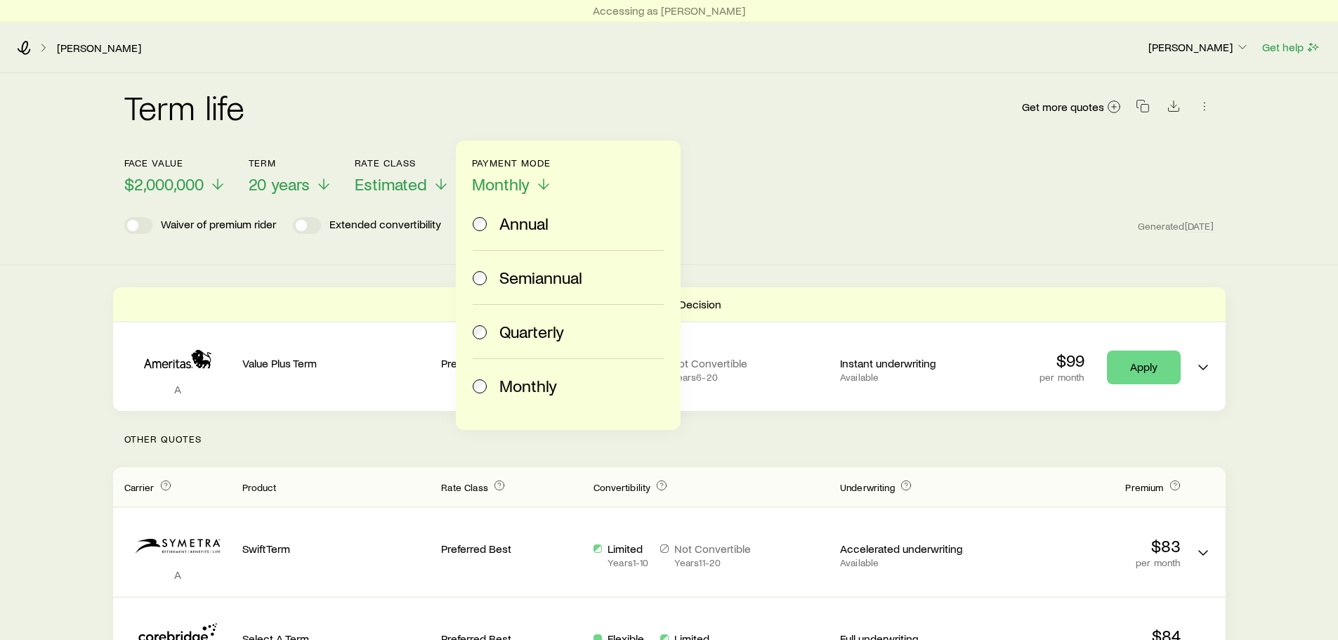
click at [515, 224] on span "Annual" at bounding box center [524, 224] width 49 height 20
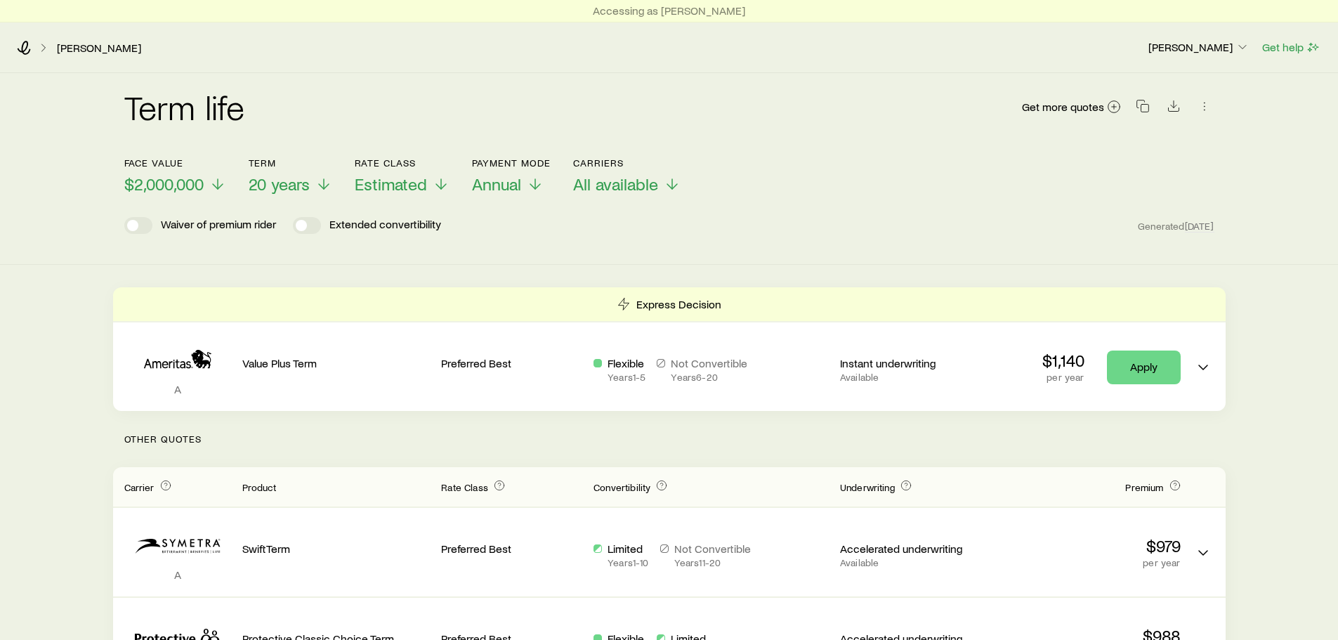
click at [1307, 253] on div "Term life Get more quotes Face value $2,000,000 Term 20 years Rate Class Estima…" at bounding box center [669, 169] width 1338 height 192
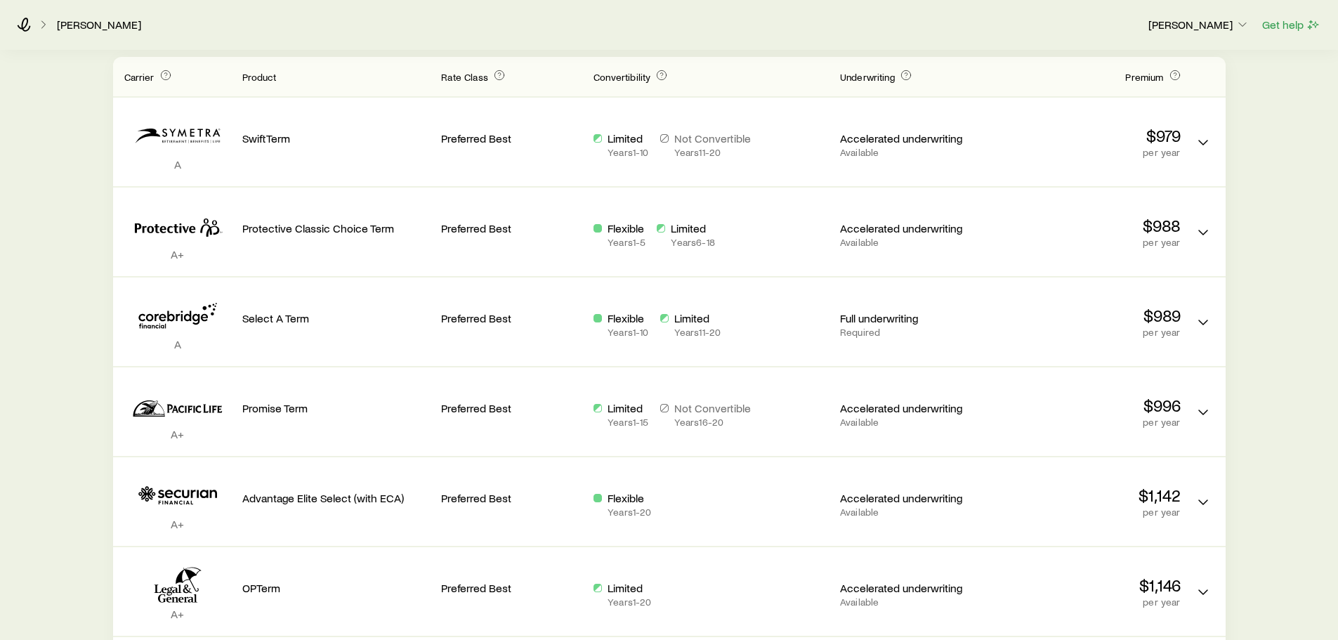
scroll to position [487, 0]
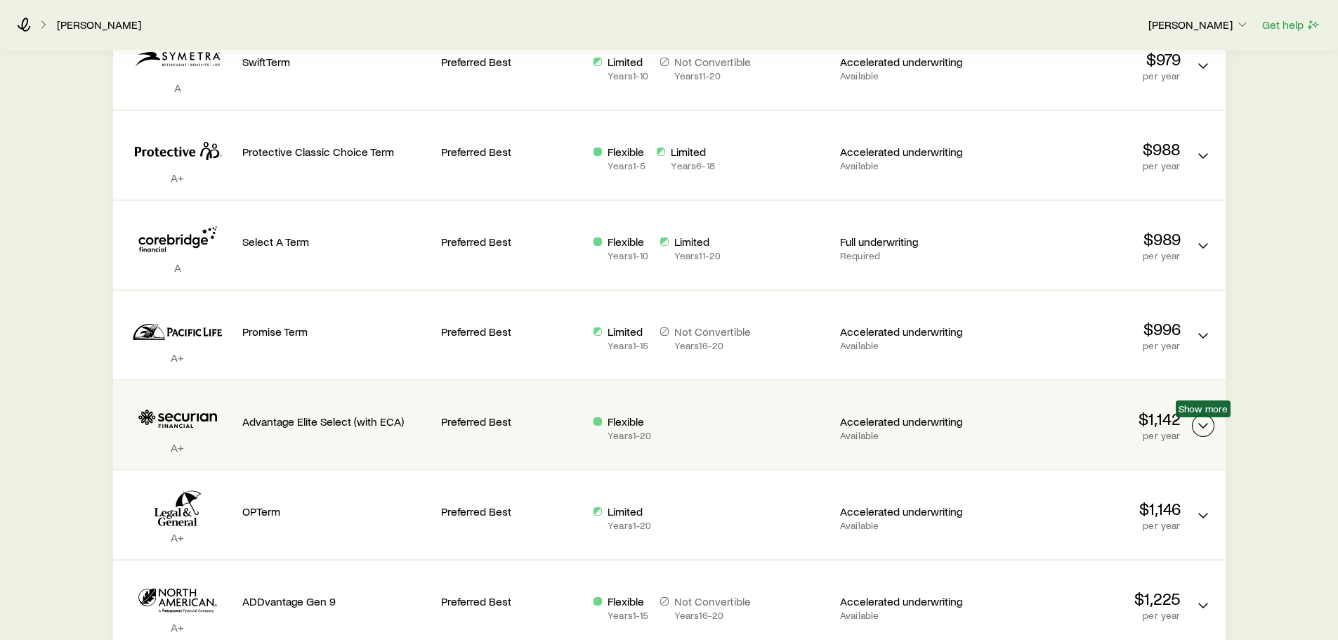
click at [1202, 425] on icon "Term quotes" at bounding box center [1203, 425] width 17 height 17
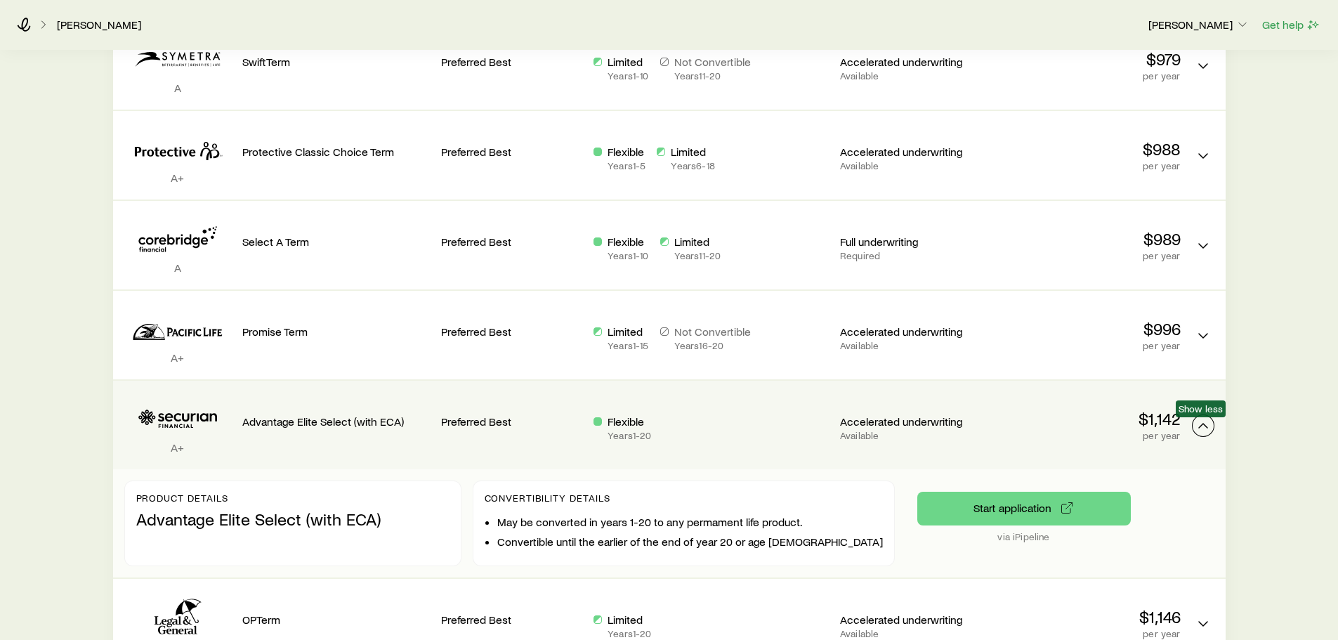
click at [1203, 425] on icon "Term quotes" at bounding box center [1203, 425] width 17 height 17
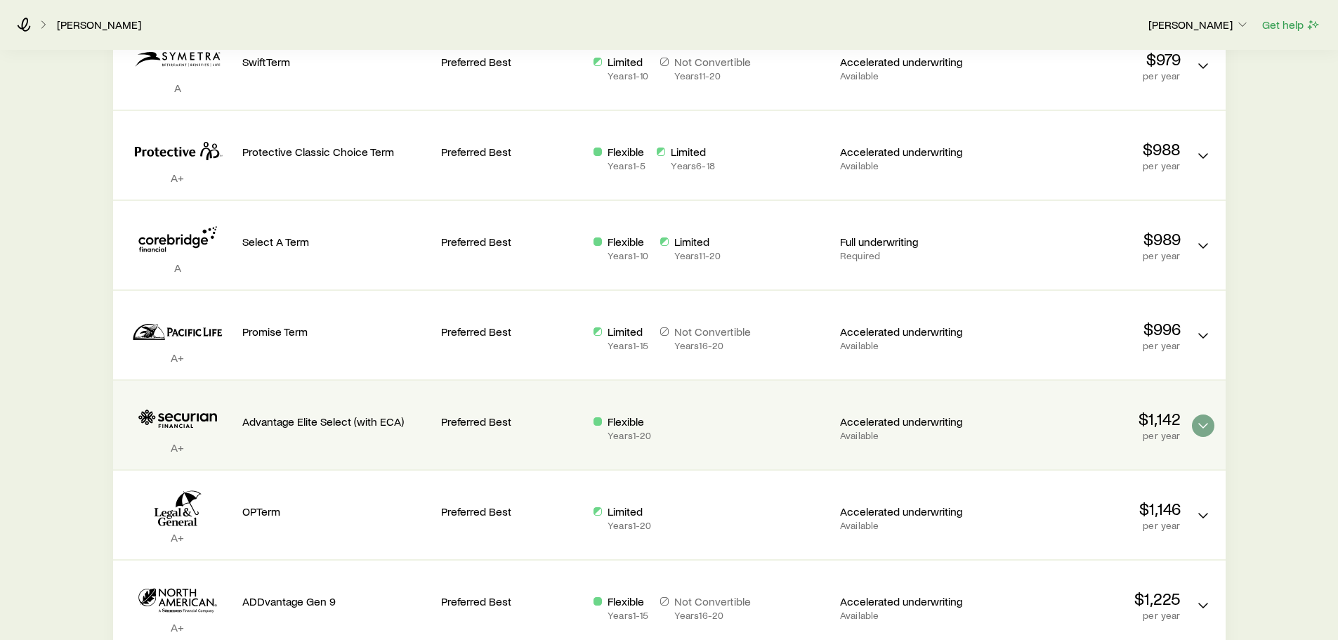
click at [1274, 426] on div "Term life Get more quotes Face value $2,000,000 Term 20 years Rate Class Estima…" at bounding box center [669, 297] width 1338 height 1423
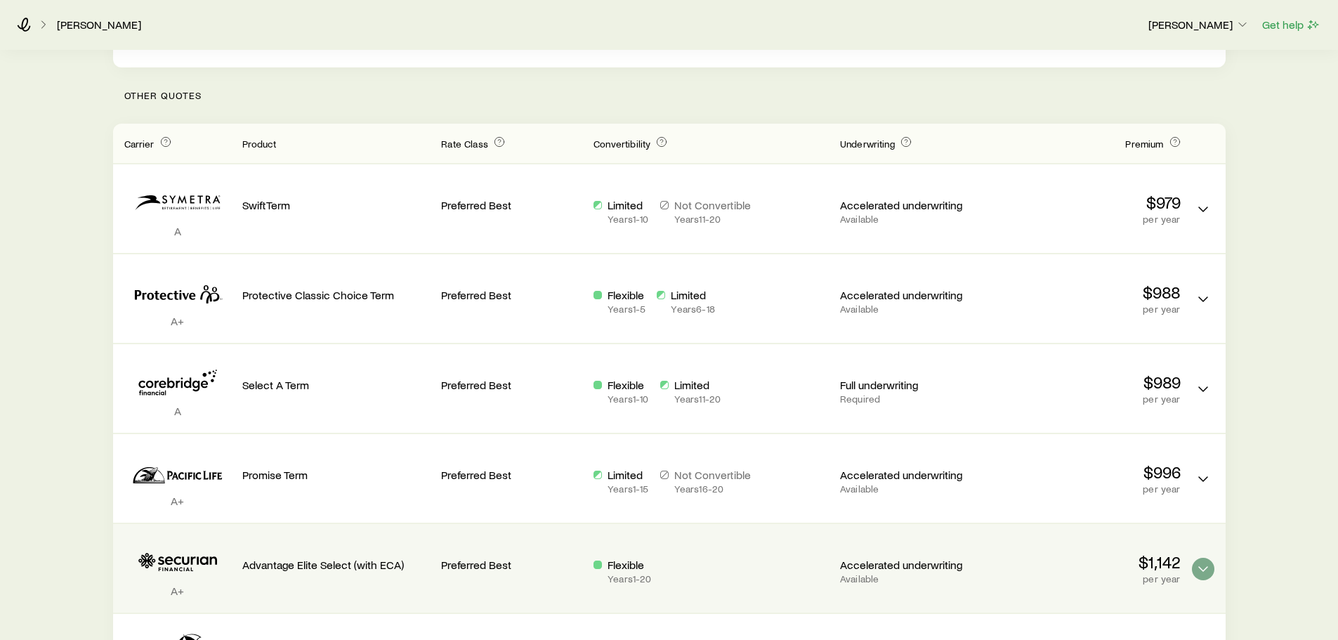
scroll to position [0, 0]
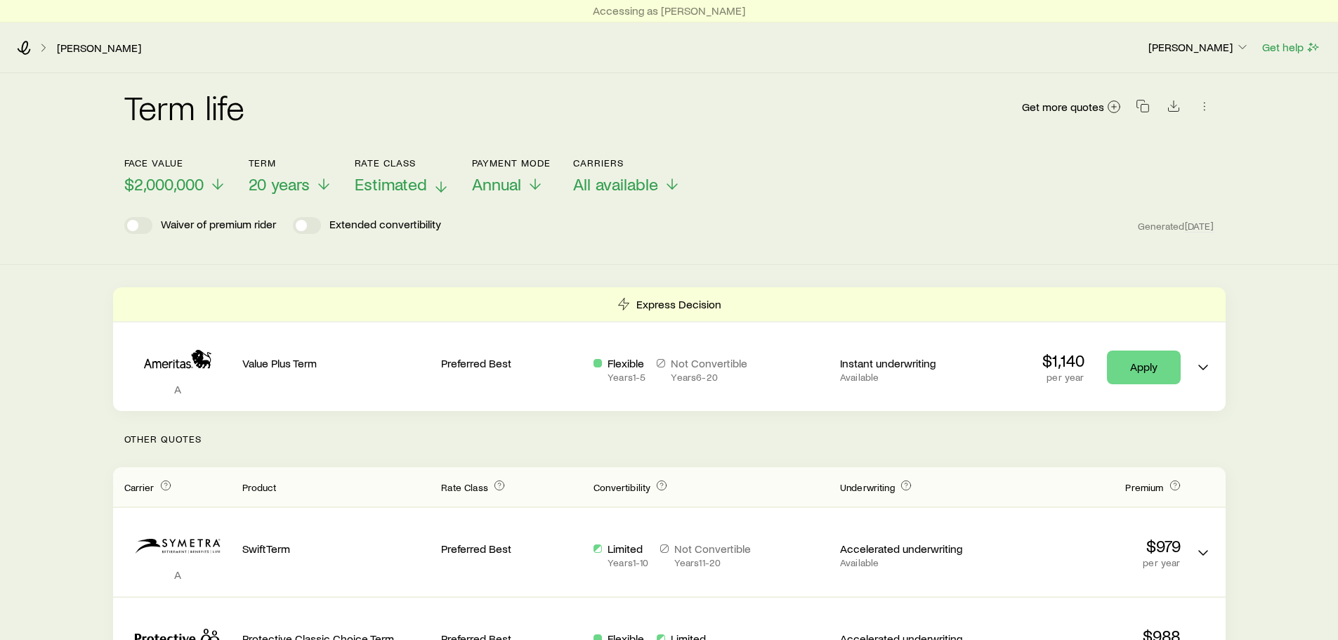
click at [410, 187] on span "Estimated" at bounding box center [391, 184] width 72 height 20
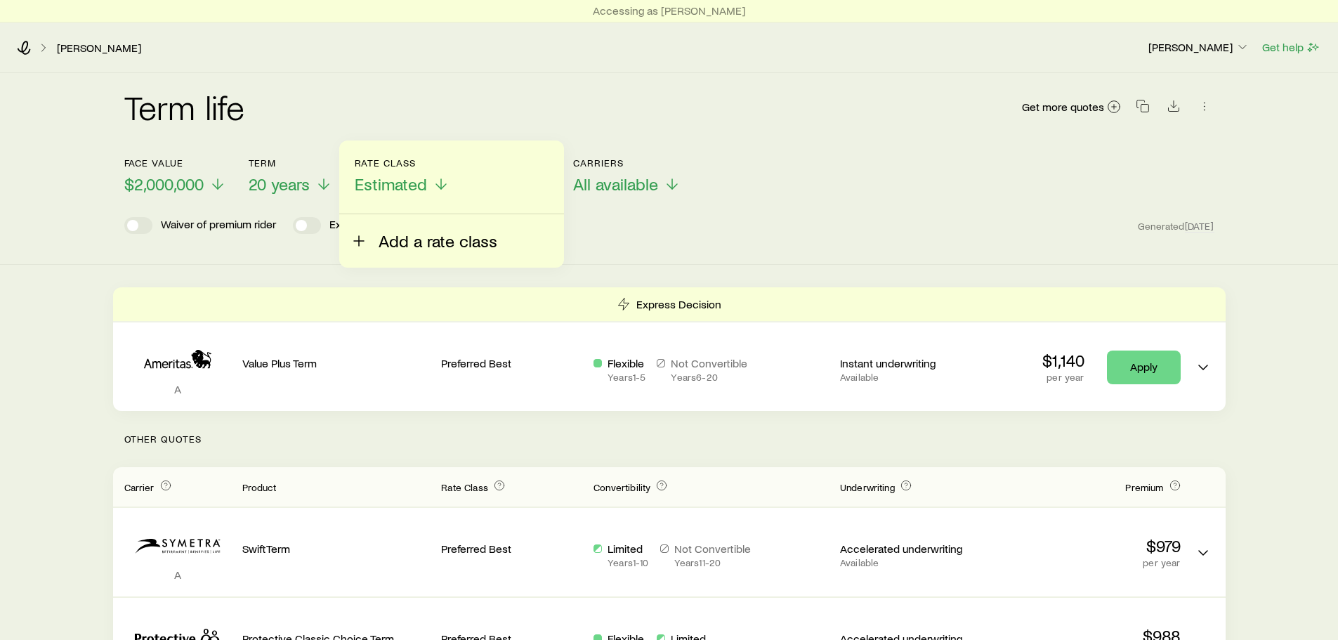
click at [400, 230] on button "Add a rate class" at bounding box center [424, 232] width 147 height 37
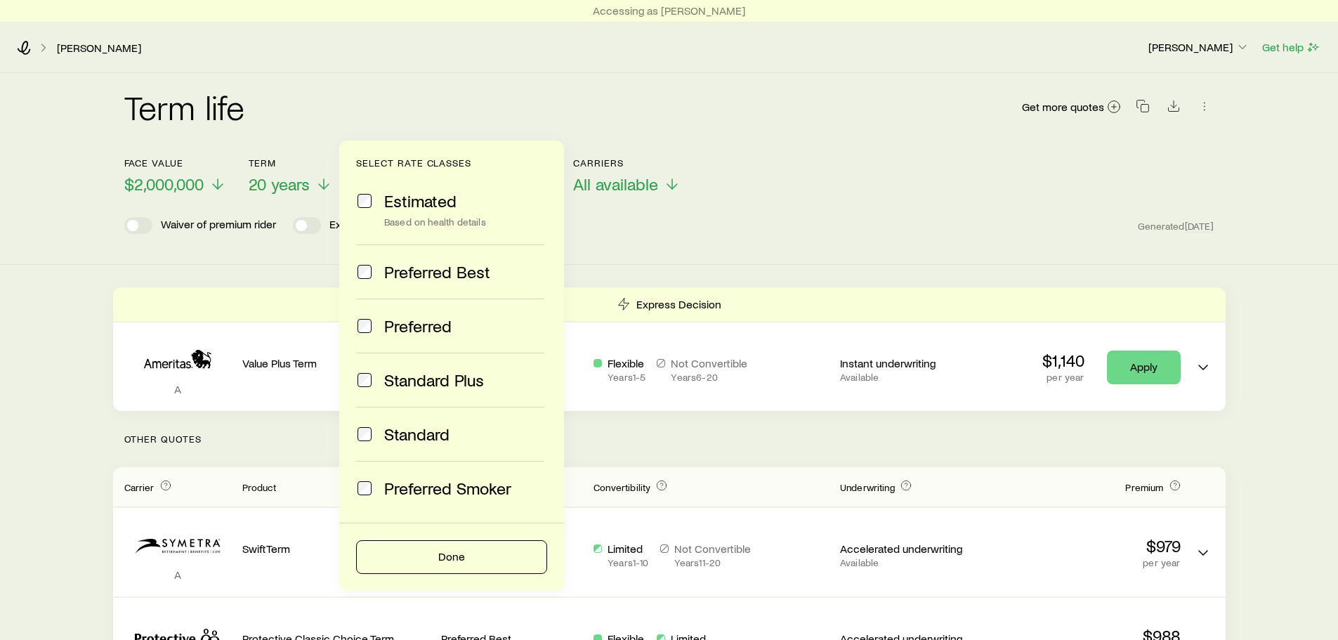
click at [407, 268] on span "Preferred Best" at bounding box center [437, 272] width 106 height 20
click at [458, 566] on button "Done" at bounding box center [451, 557] width 191 height 34
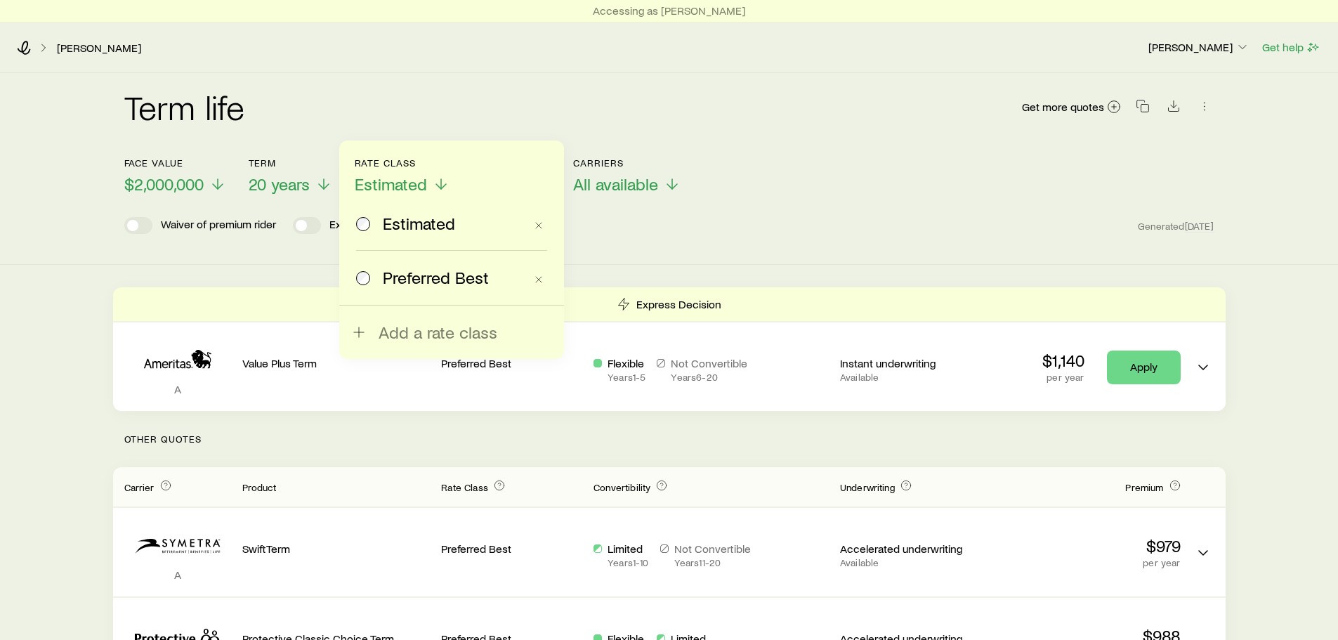
click at [432, 278] on span "Preferred Best" at bounding box center [436, 278] width 106 height 20
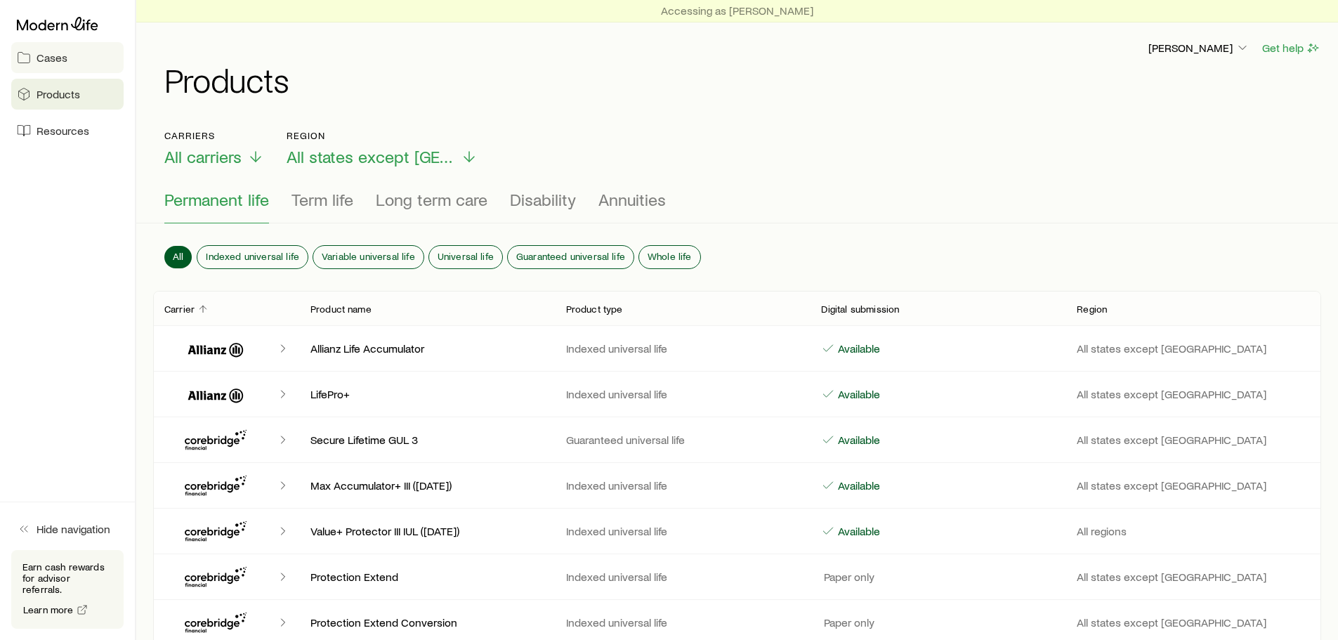
click at [46, 55] on span "Cases" at bounding box center [52, 58] width 31 height 14
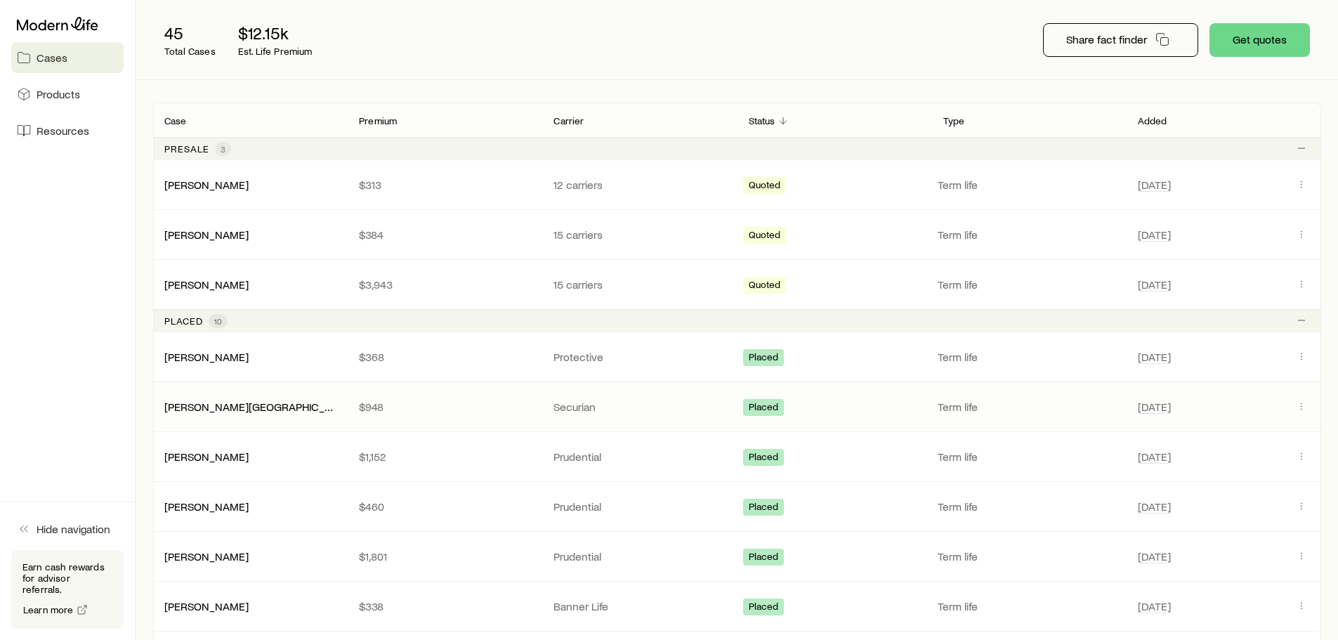
scroll to position [184, 0]
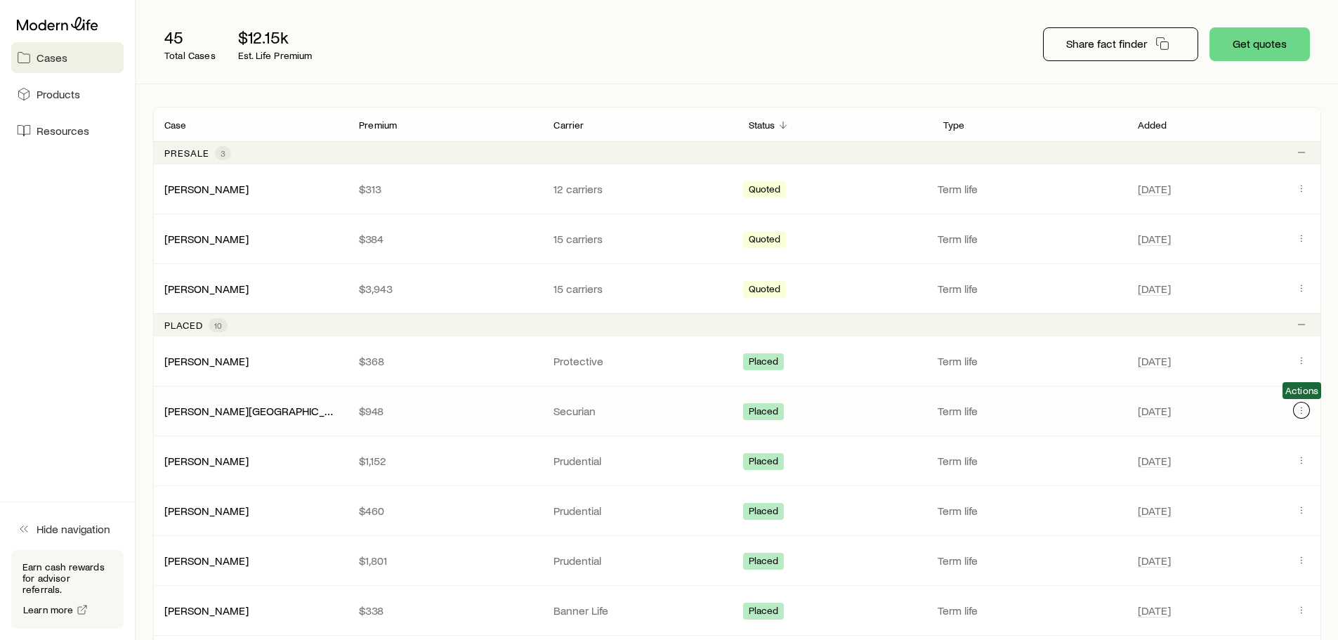
click at [1301, 410] on icon "Client cases" at bounding box center [1301, 410] width 11 height 11
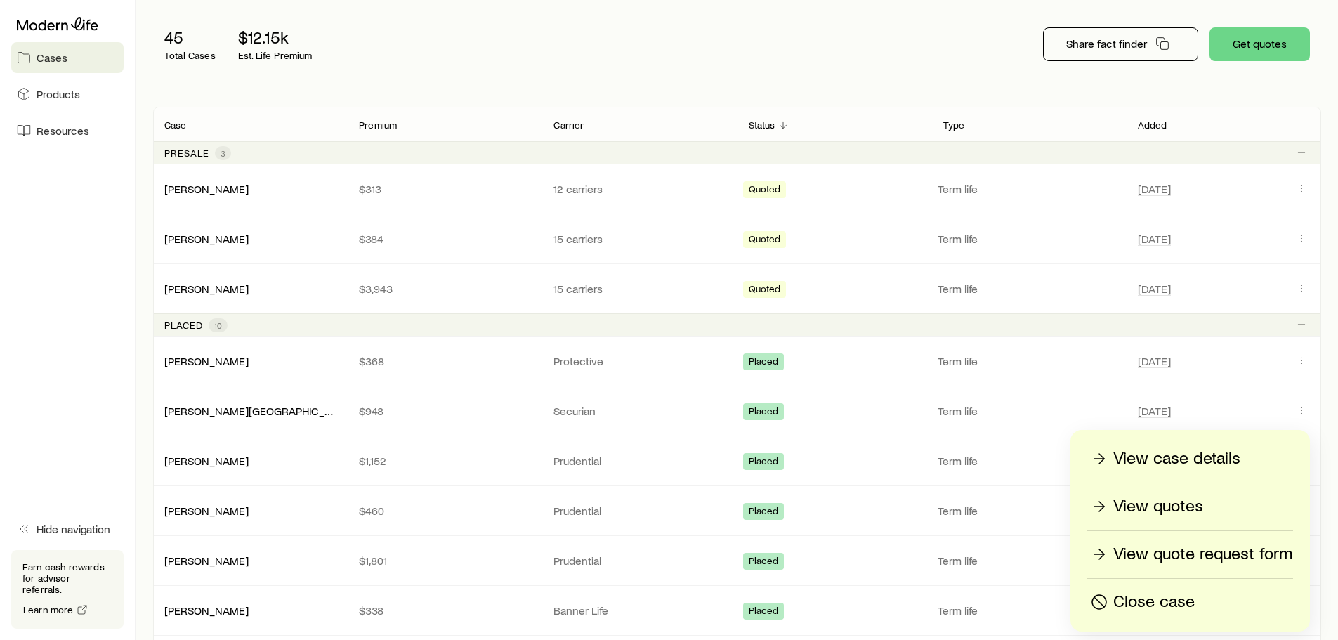
click at [1206, 500] on div "View quotes" at bounding box center [1190, 506] width 204 height 22
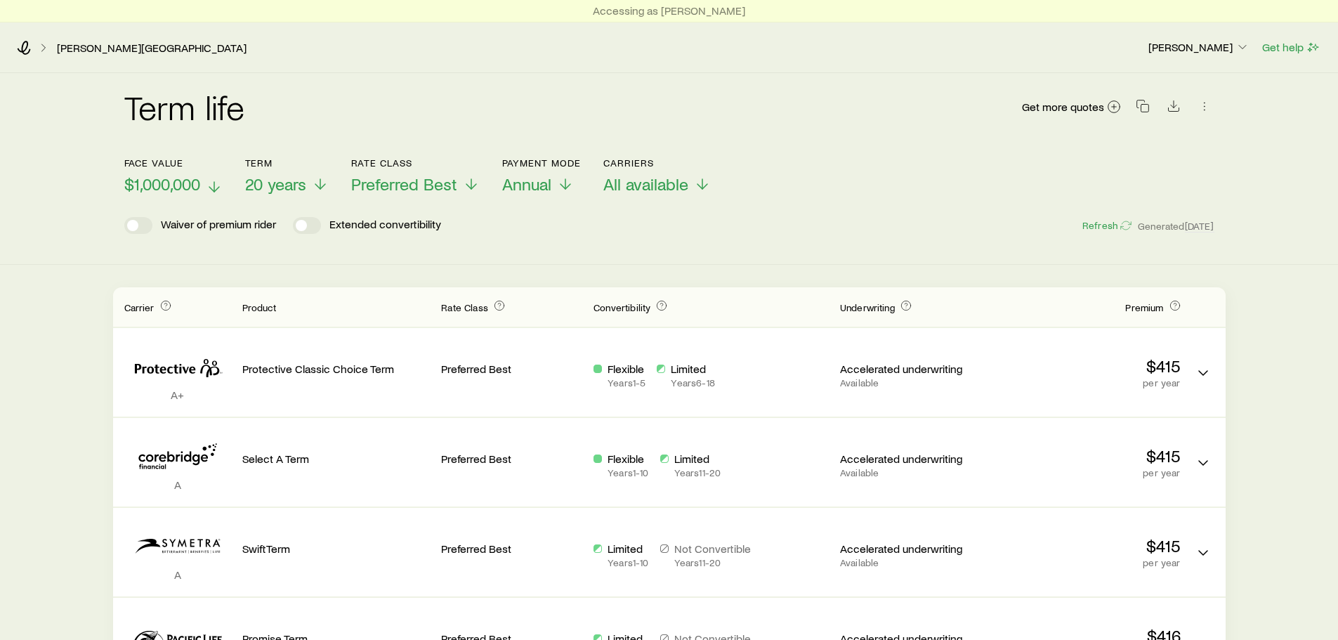
click at [205, 186] on p "$1,000,000" at bounding box center [173, 184] width 98 height 20
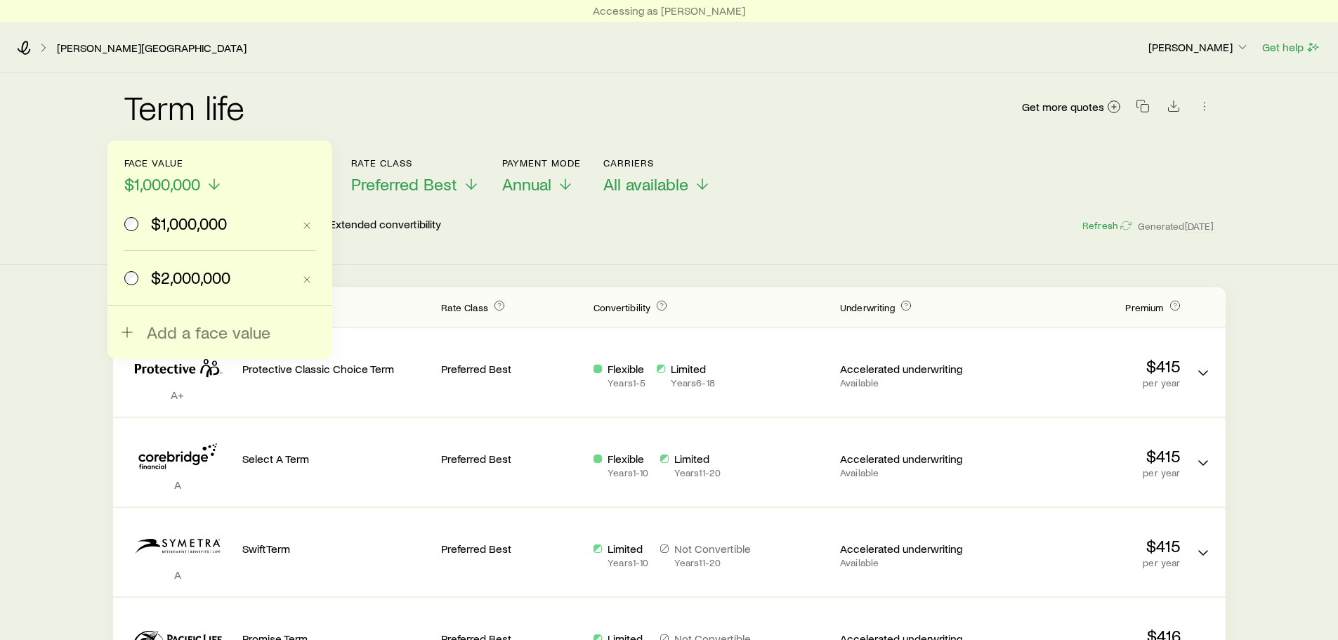
click at [185, 292] on label "$2,000,000" at bounding box center [208, 277] width 169 height 53
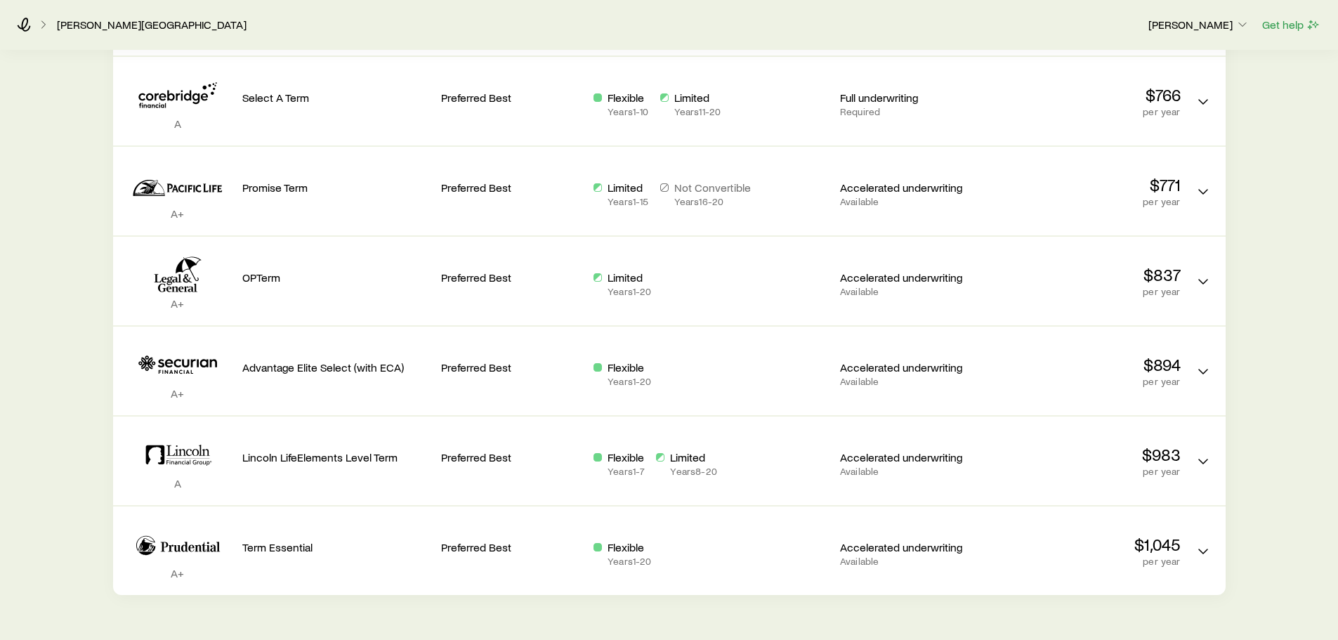
scroll to position [485, 0]
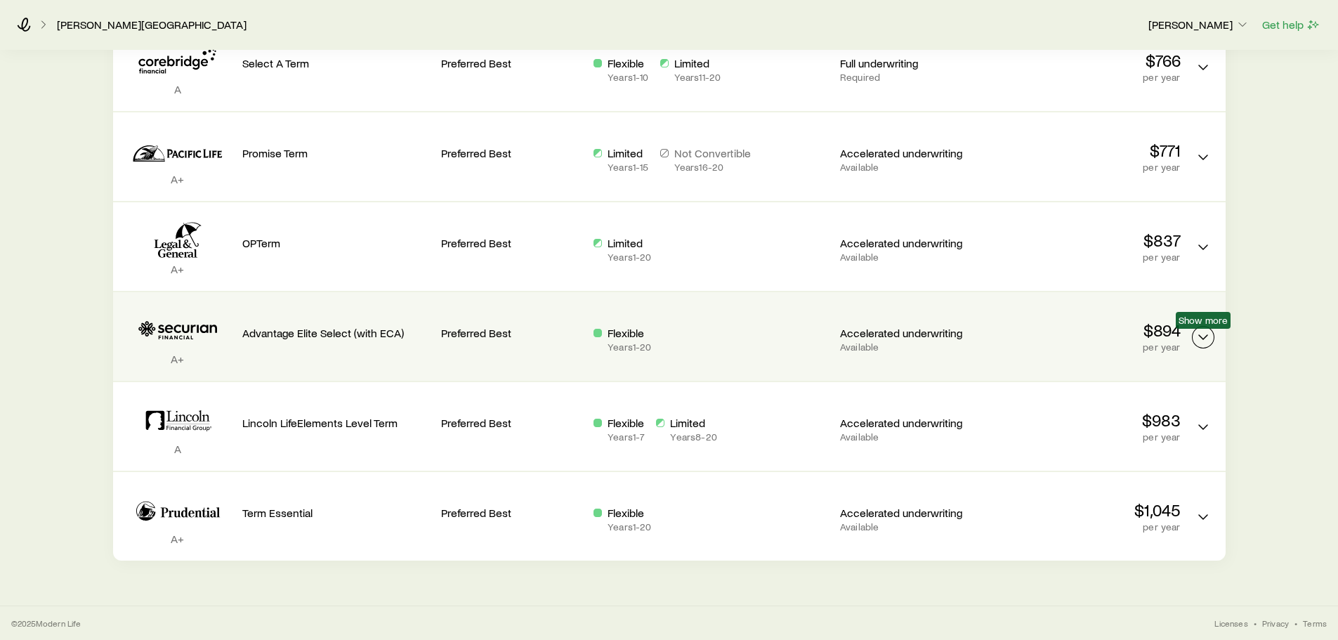
click at [1208, 340] on icon "Term quotes" at bounding box center [1203, 337] width 17 height 17
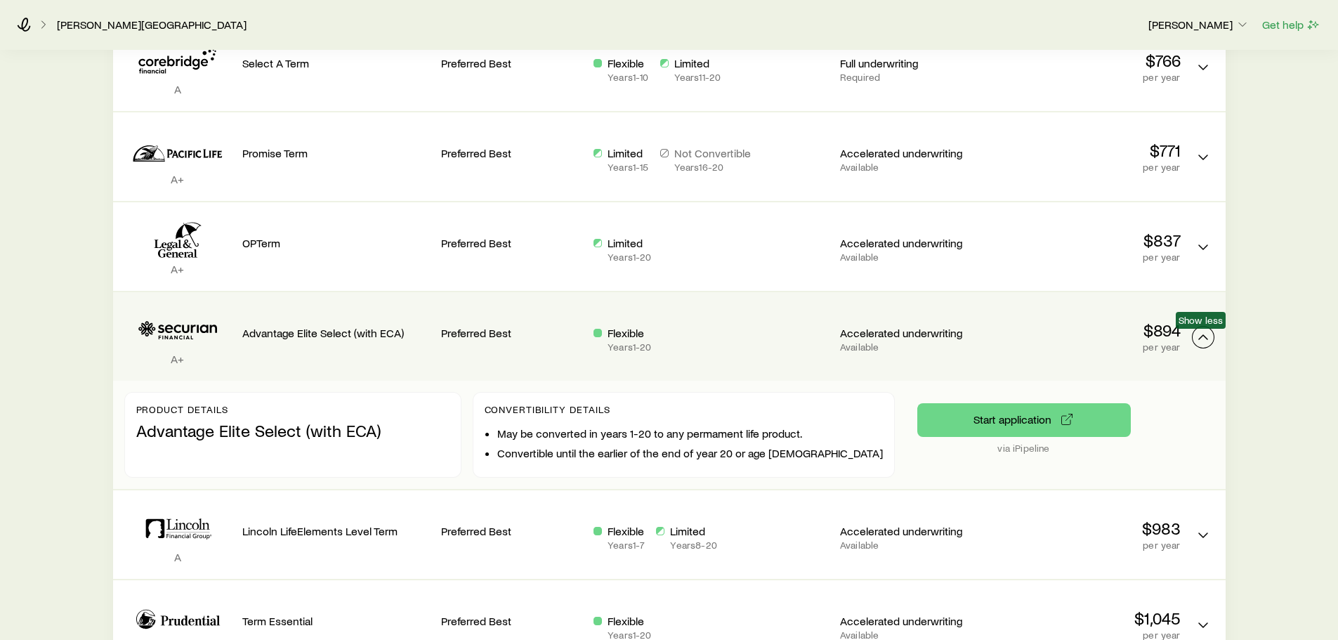
click at [1208, 340] on icon "Term quotes" at bounding box center [1203, 337] width 17 height 17
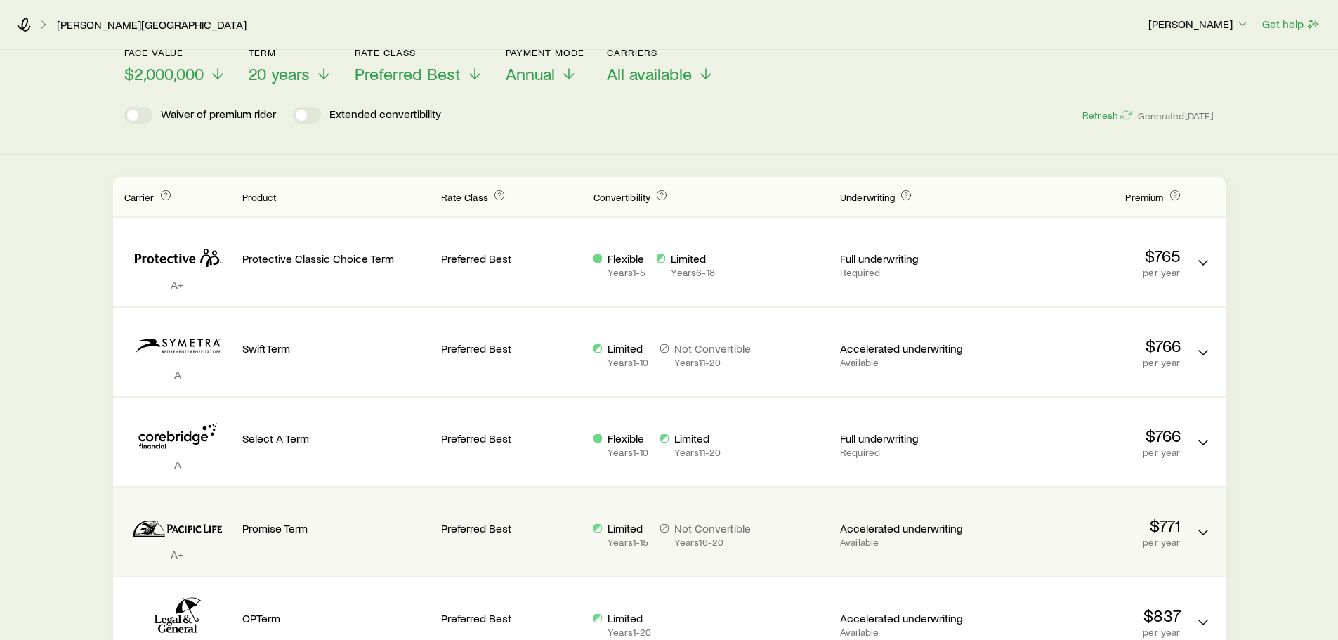
scroll to position [0, 0]
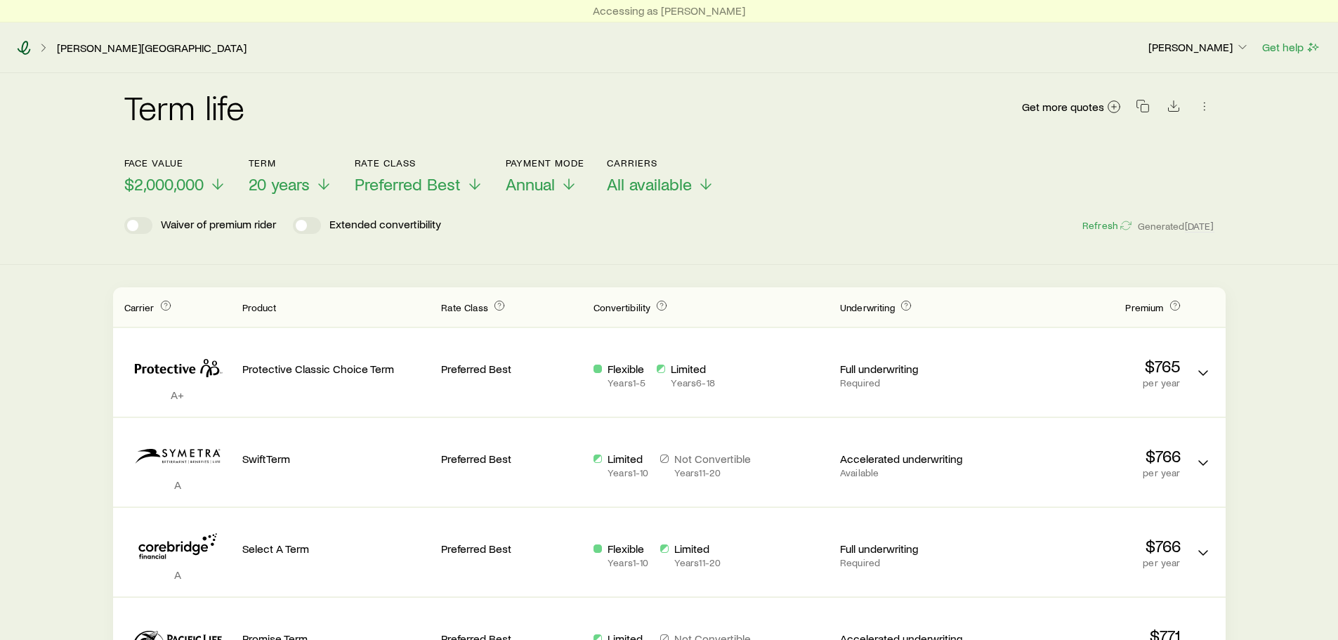
click at [21, 46] on icon at bounding box center [24, 48] width 14 height 14
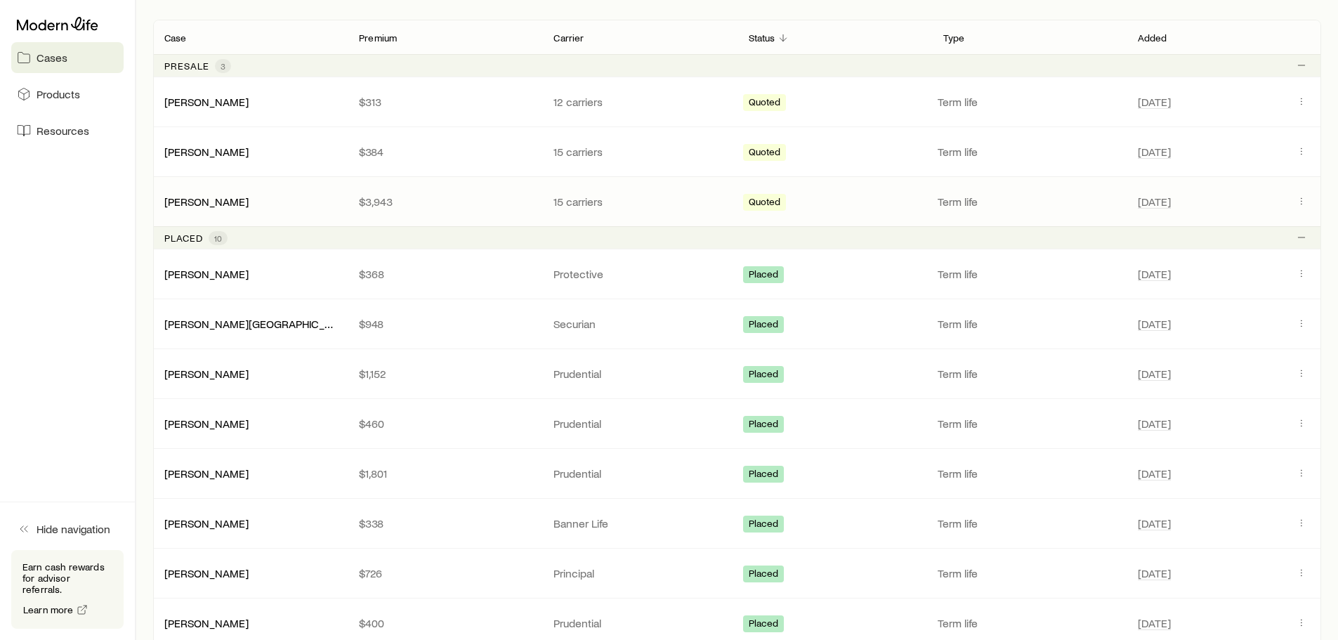
scroll to position [272, 0]
click at [1305, 322] on icon "Client cases" at bounding box center [1301, 322] width 11 height 11
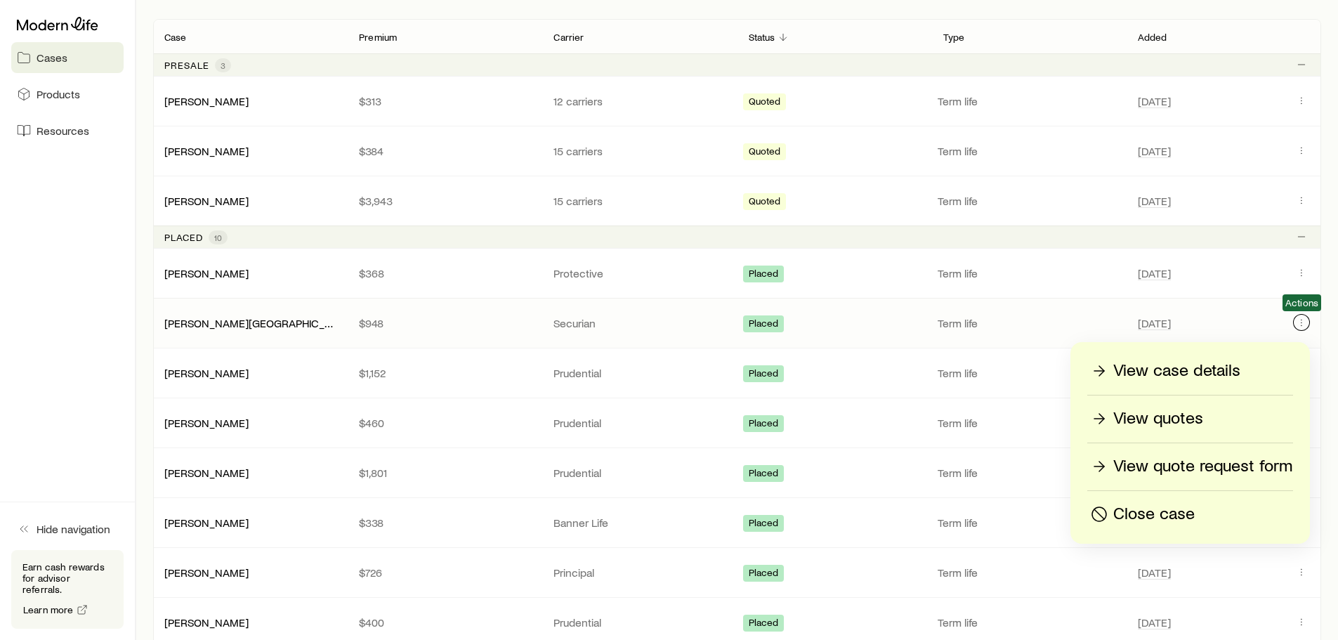
click at [1305, 322] on icon "Client cases" at bounding box center [1301, 322] width 11 height 11
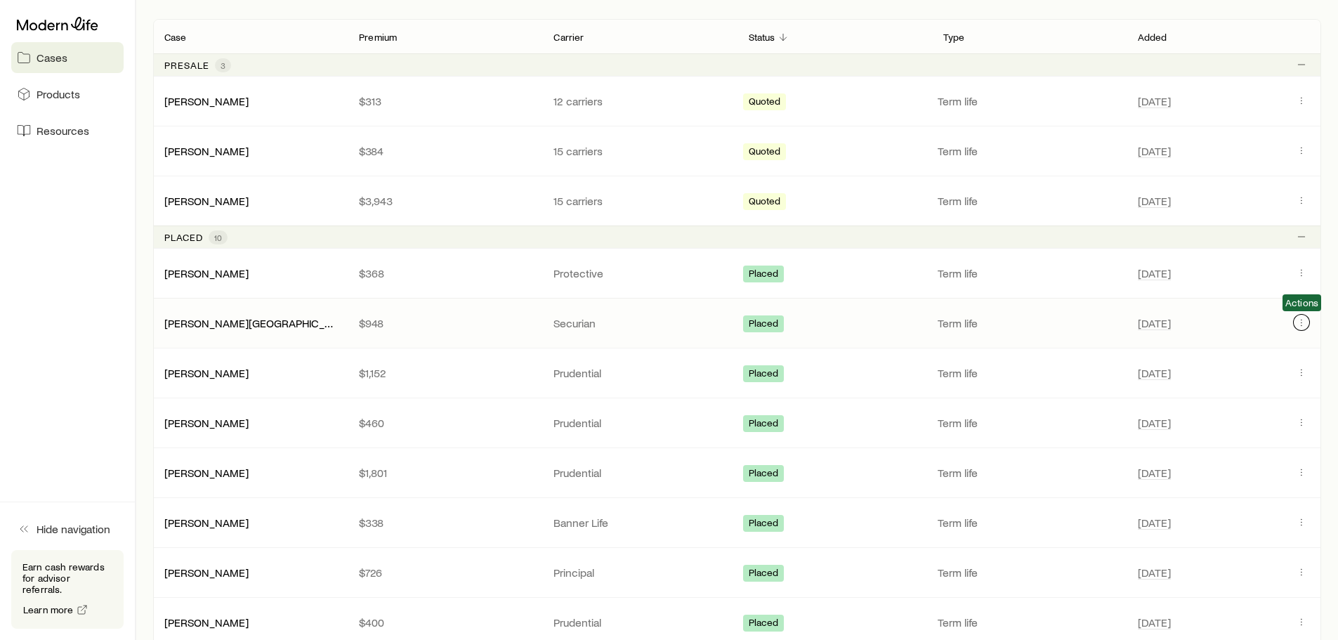
click at [1305, 322] on icon "Client cases" at bounding box center [1301, 322] width 11 height 11
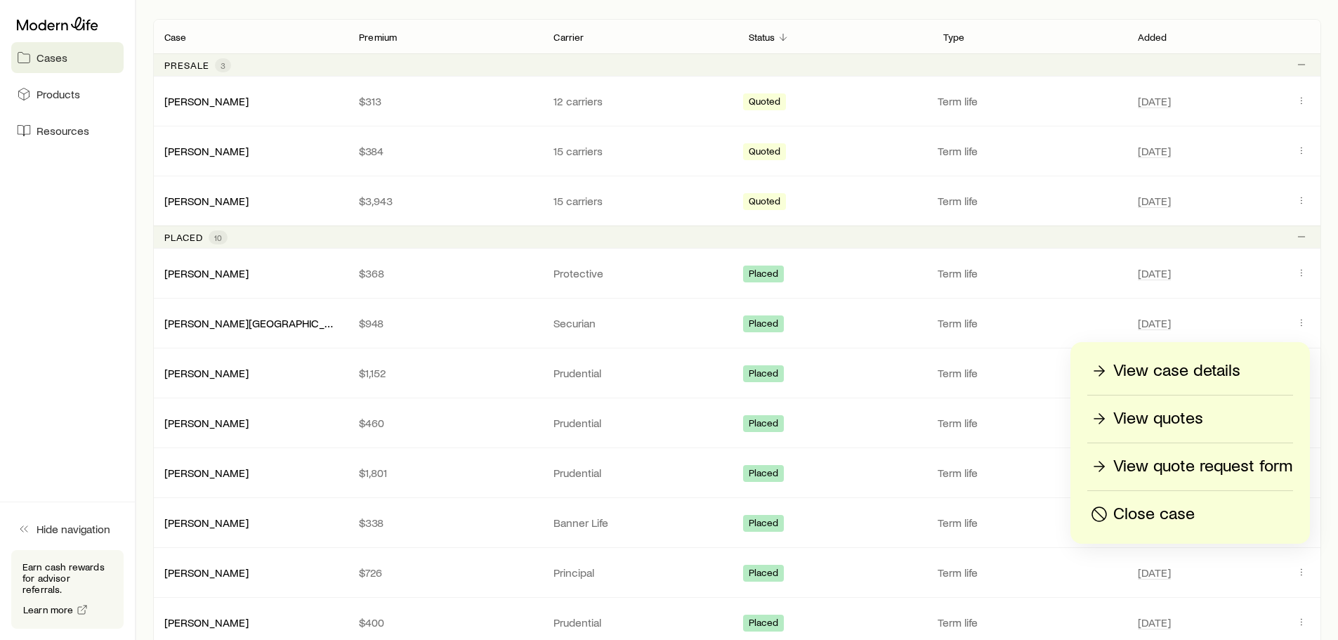
click at [1243, 463] on p "View quote request form" at bounding box center [1203, 466] width 179 height 22
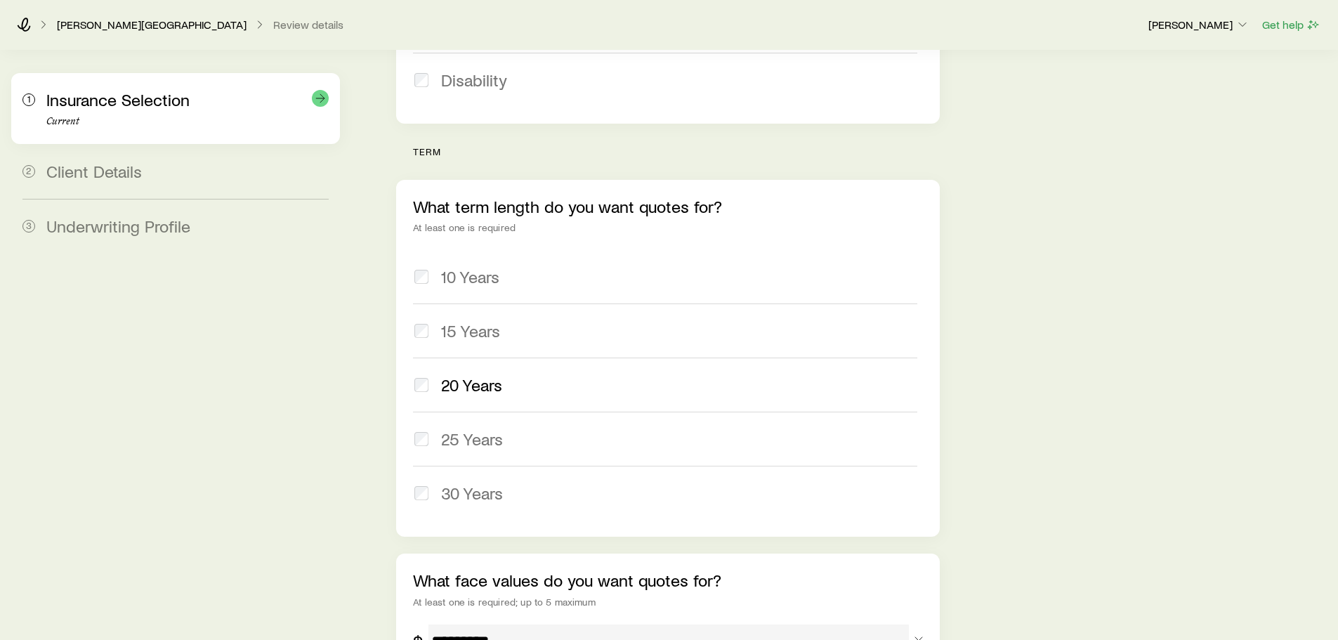
scroll to position [504, 0]
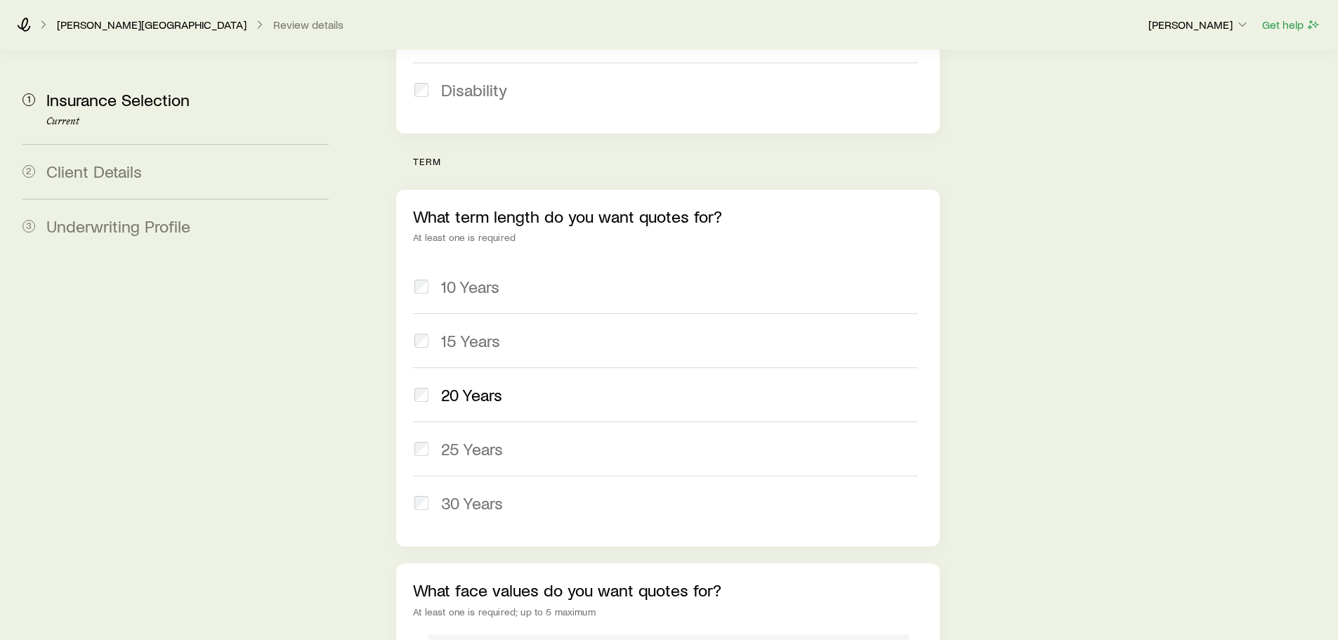
click at [12, 18] on div "[PERSON_NAME] Review details [PERSON_NAME] Get help" at bounding box center [669, 24] width 1338 height 51
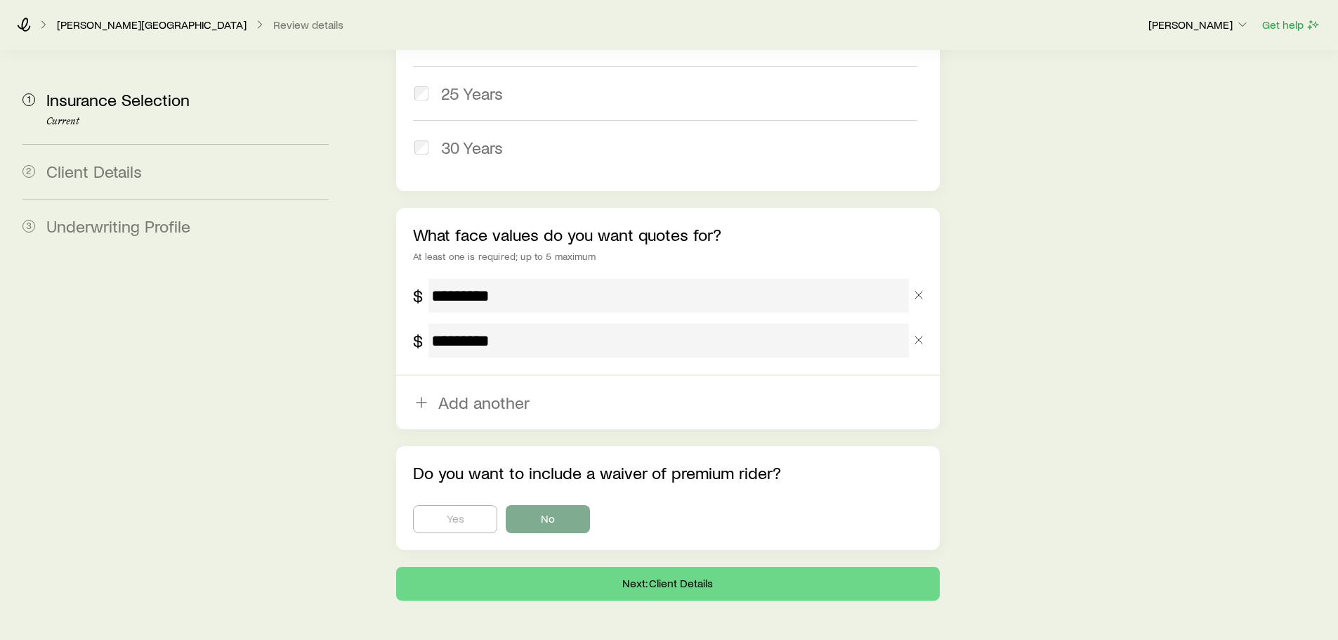
scroll to position [861, 0]
click at [638, 566] on button "Next: Client Details" at bounding box center [667, 583] width 543 height 34
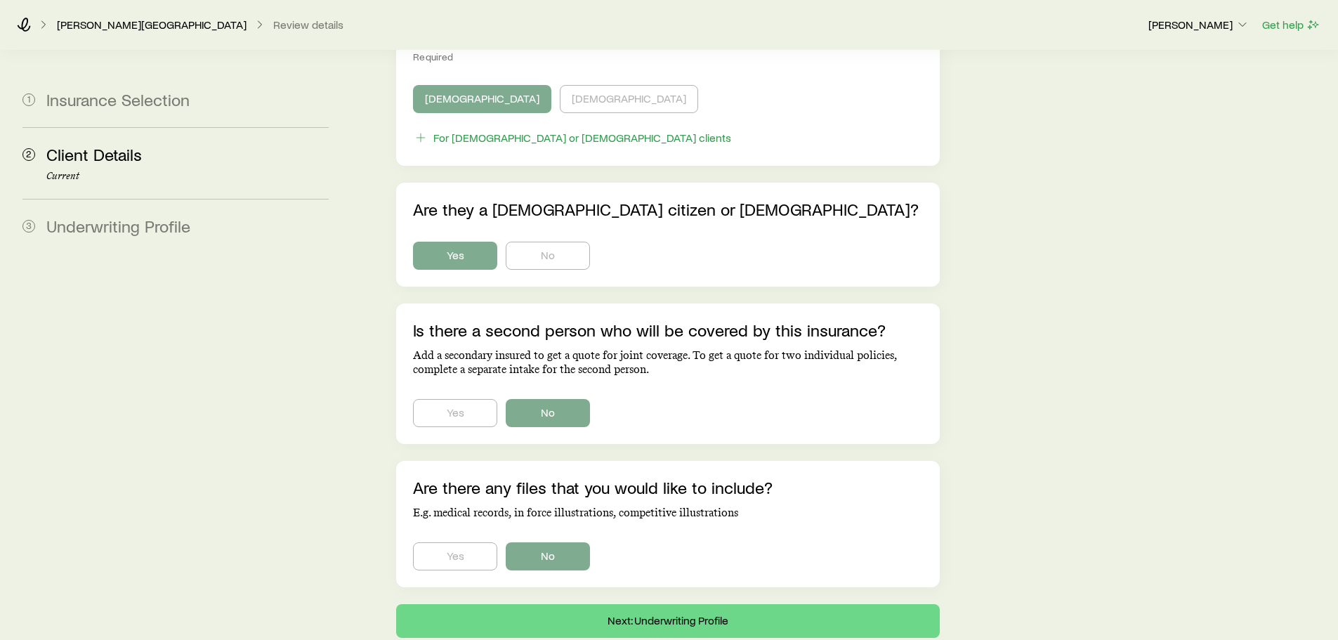
scroll to position [841, 0]
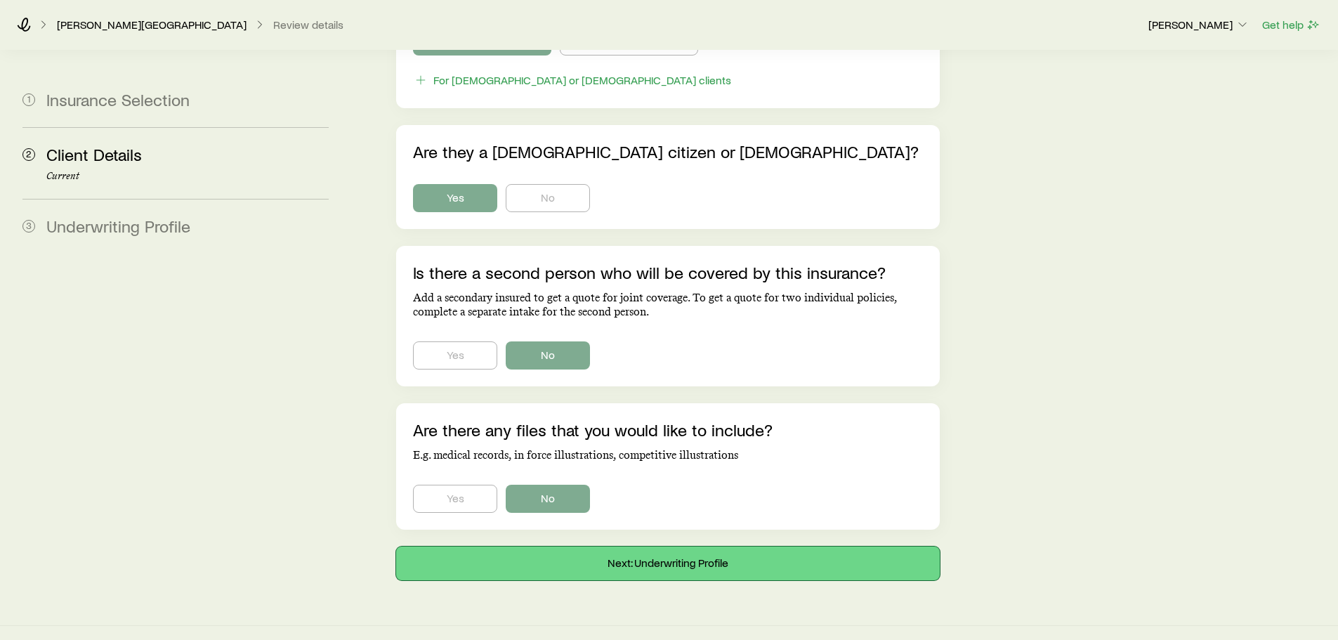
click at [667, 547] on button "Next: Underwriting Profile" at bounding box center [667, 564] width 543 height 34
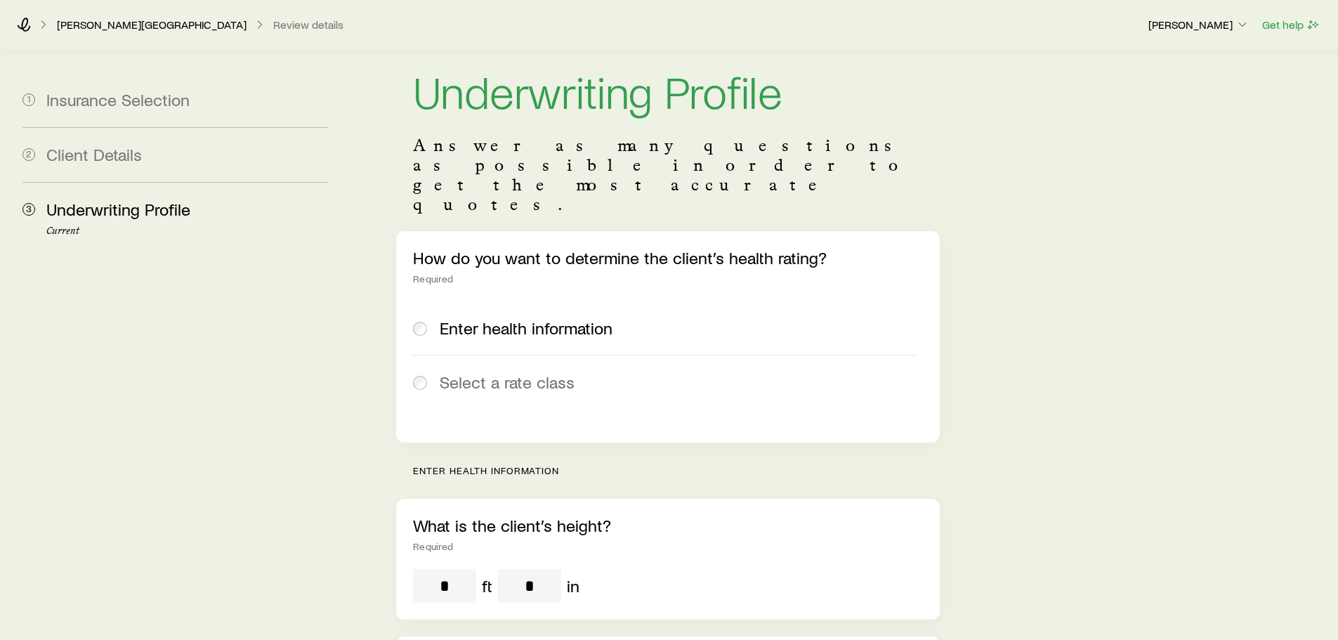
scroll to position [26, 0]
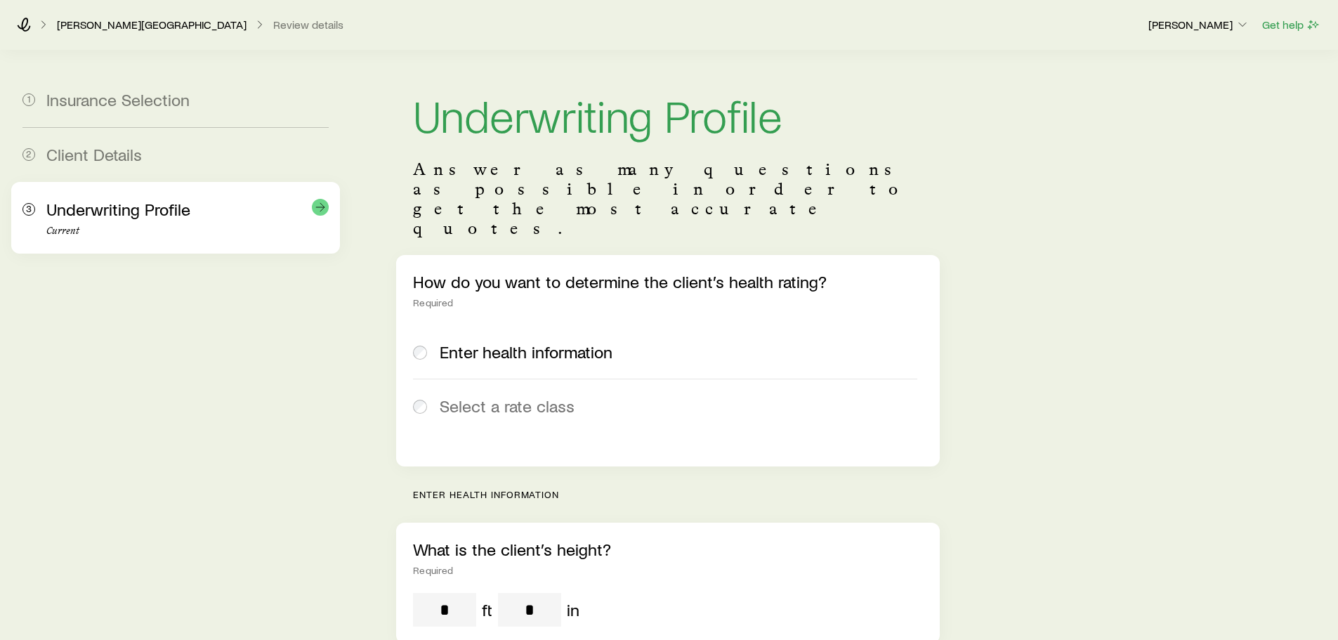
click at [138, 225] on div "Underwriting Profile Current" at bounding box center [187, 218] width 282 height 37
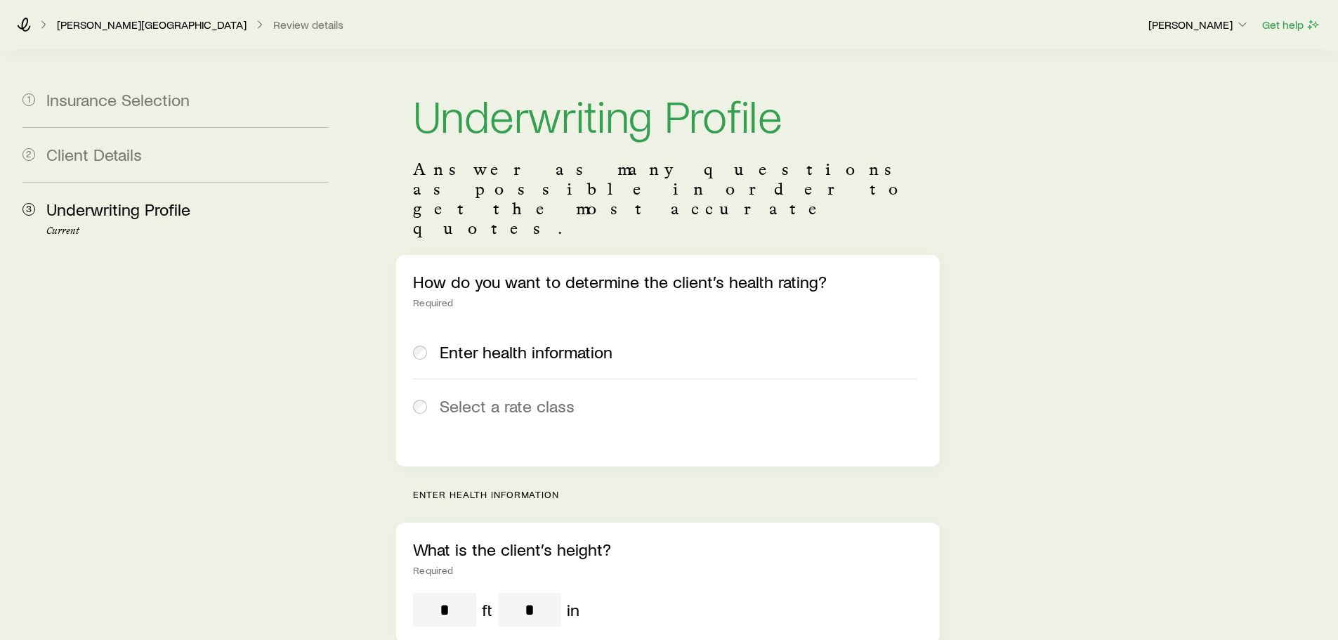
click at [504, 342] on span "Enter health information" at bounding box center [526, 352] width 173 height 20
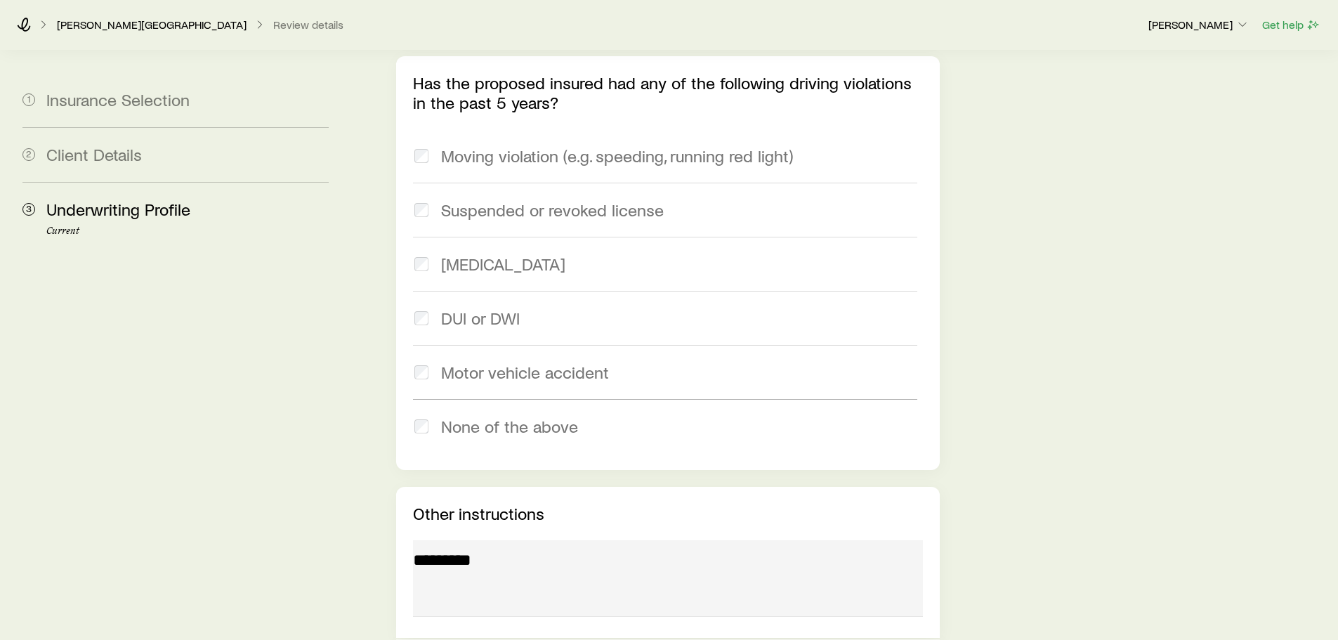
scroll to position [1888, 0]
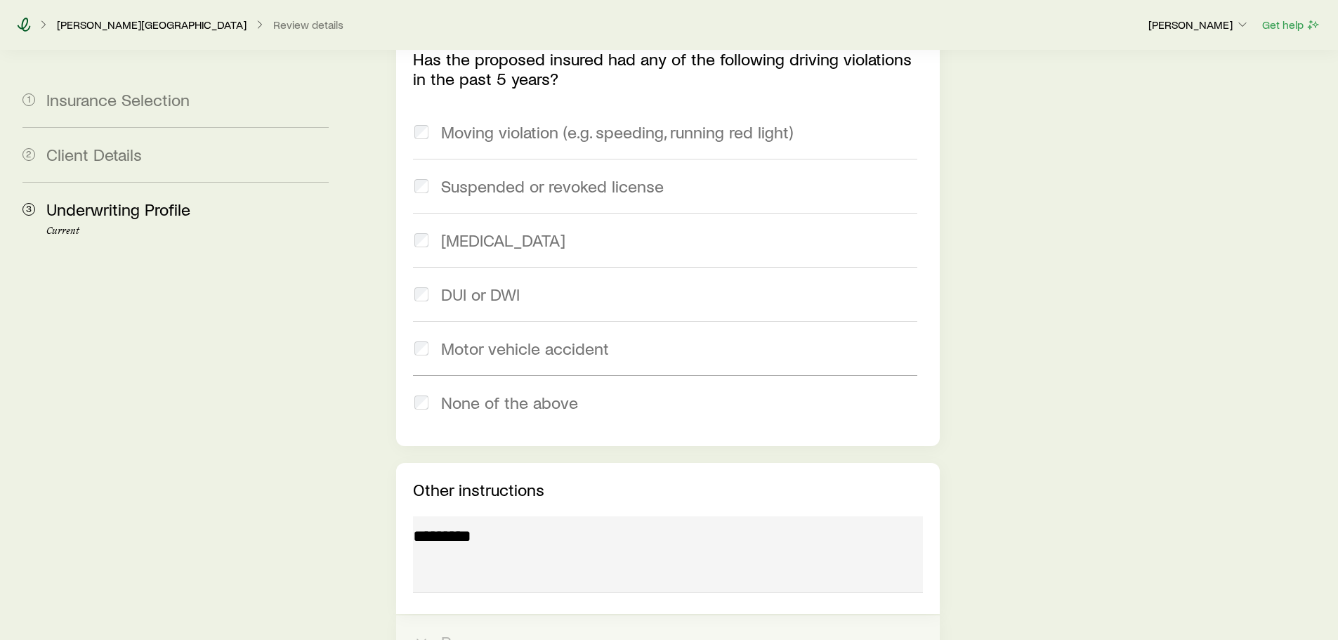
click at [24, 27] on icon at bounding box center [24, 25] width 13 height 14
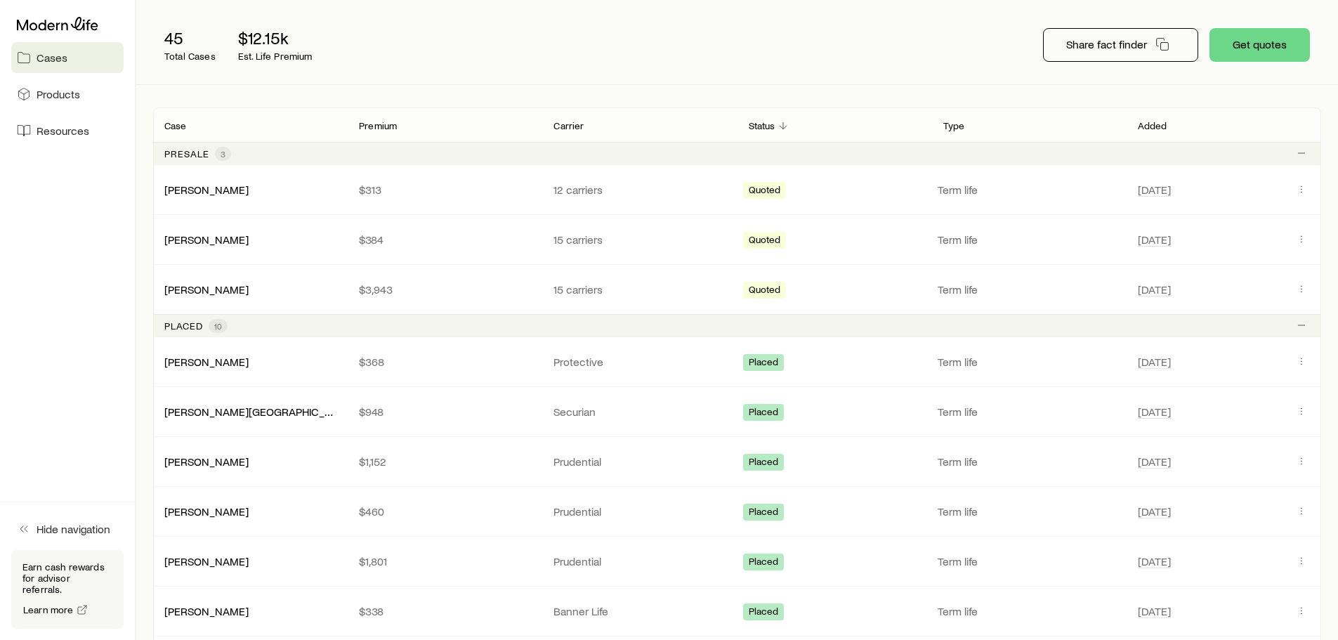
scroll to position [204, 0]
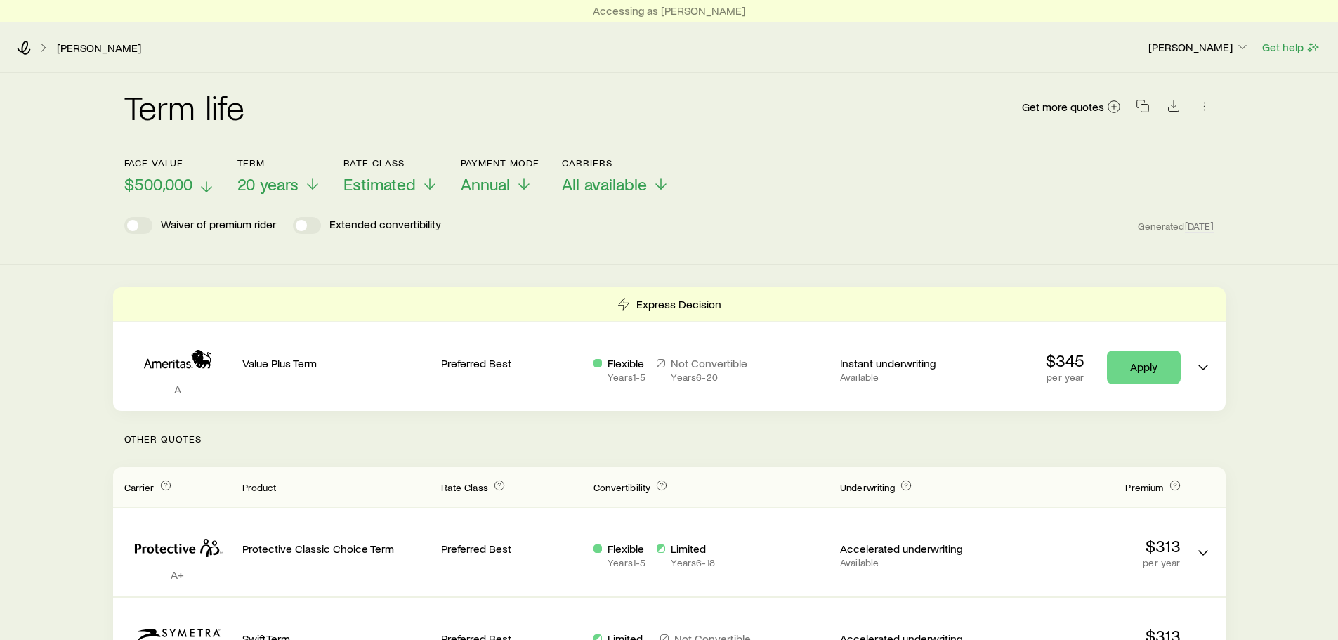
click at [167, 179] on span "$500,000" at bounding box center [158, 184] width 68 height 20
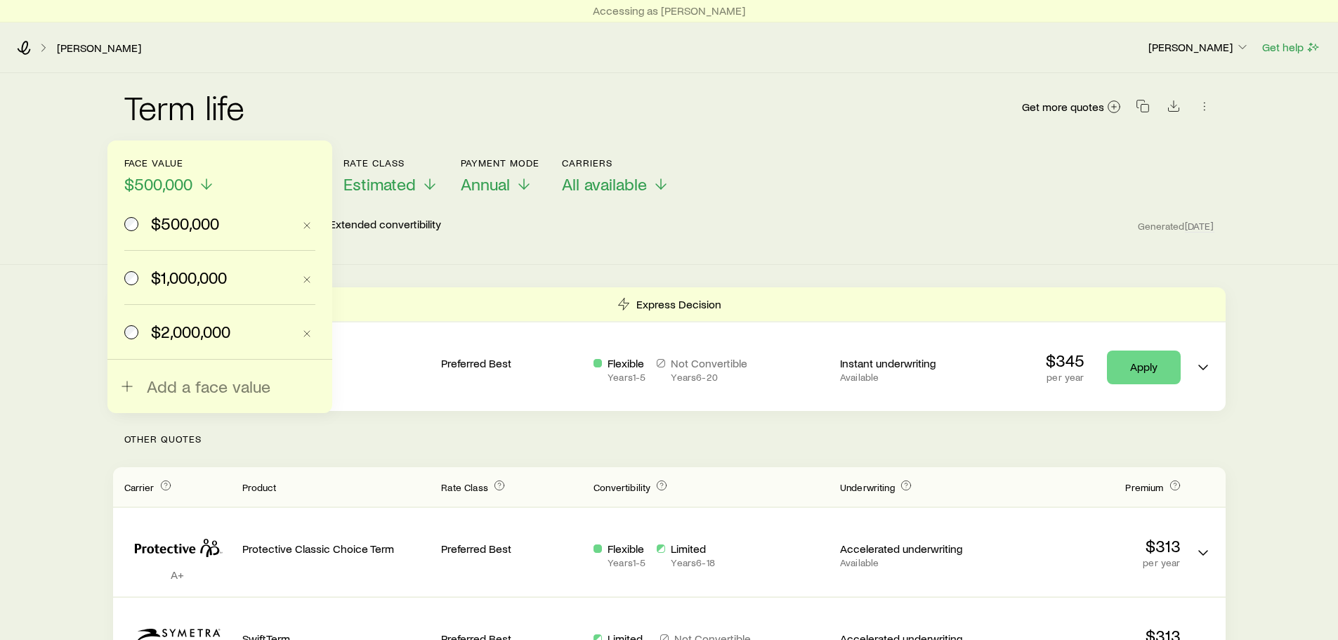
click at [174, 287] on span "$1,000,000" at bounding box center [189, 278] width 76 height 20
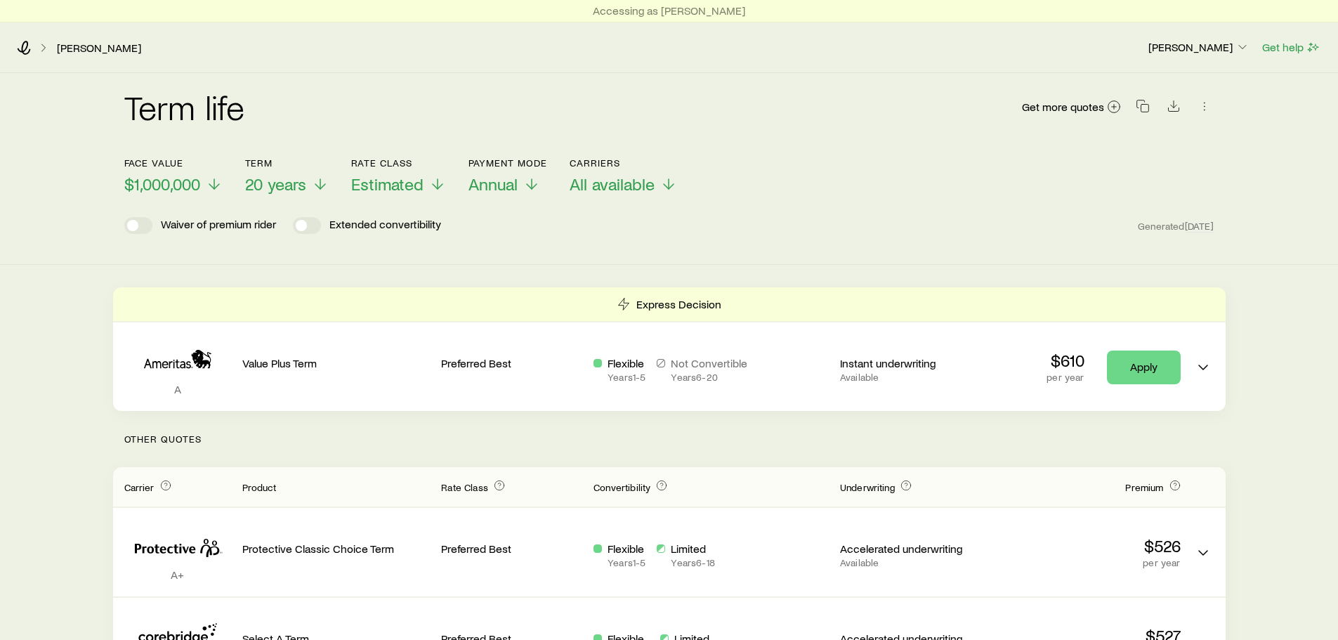
click at [341, 180] on div "Face value $1,000,000 Term 20 years Rate Class Estimated Payment Mode Annual Ca…" at bounding box center [669, 168] width 1090 height 54
click at [285, 183] on span "20 years" at bounding box center [275, 184] width 61 height 20
click at [180, 190] on span "$1,000,000" at bounding box center [162, 184] width 76 height 20
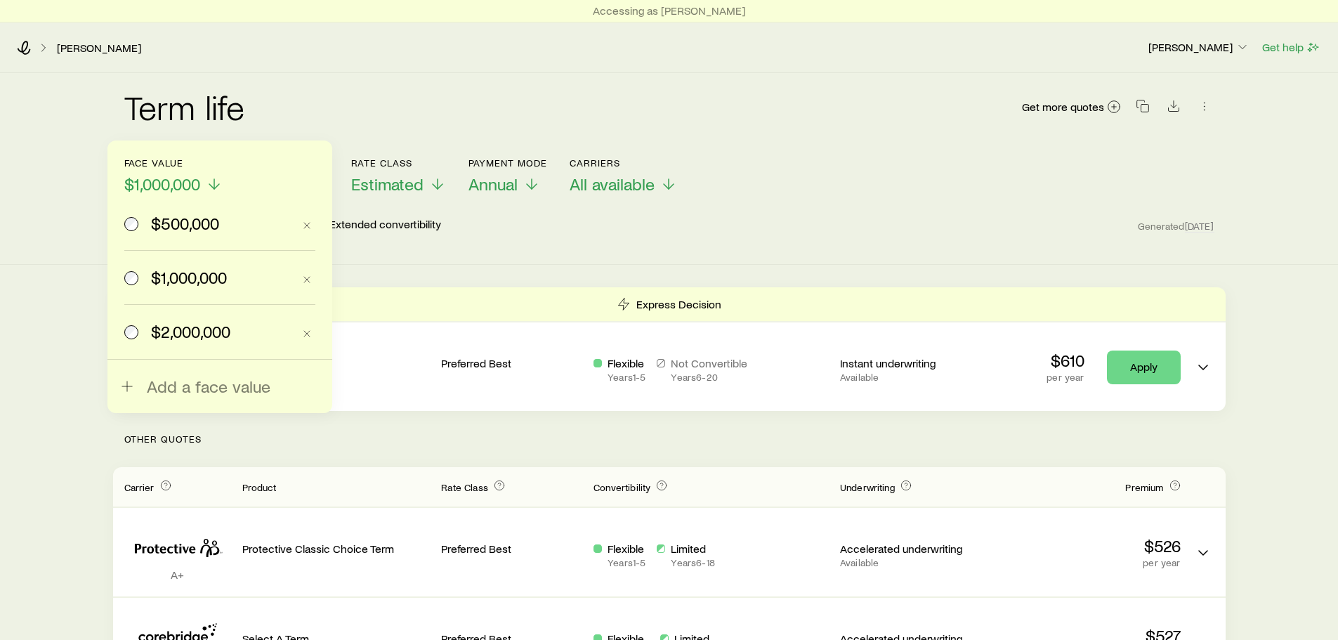
click at [174, 327] on span "$2,000,000" at bounding box center [190, 332] width 79 height 20
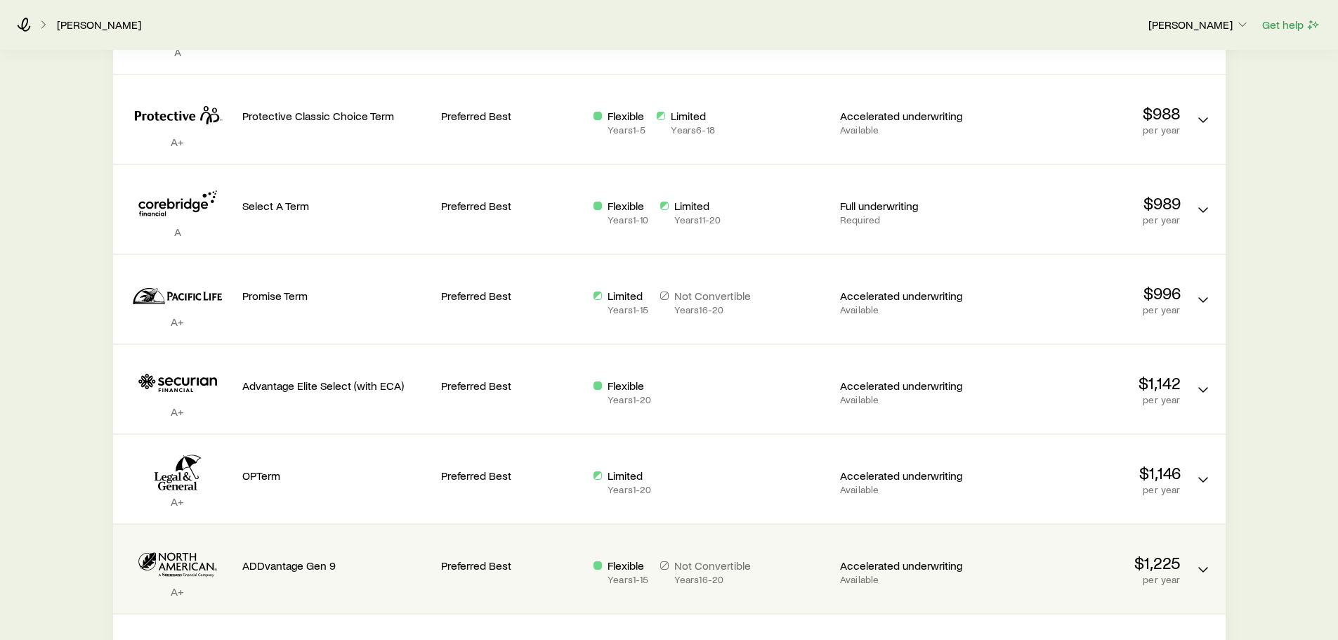
scroll to position [525, 0]
